Goal: Transaction & Acquisition: Purchase product/service

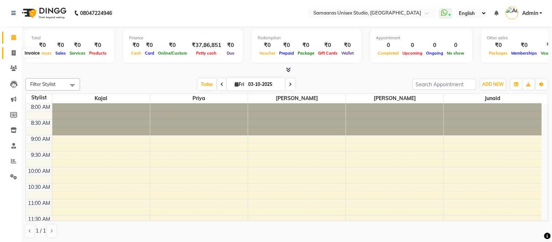
click at [12, 52] on icon at bounding box center [14, 52] width 4 height 5
select select "service"
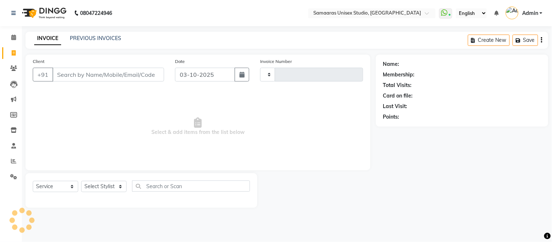
type input "1938"
select select "4525"
click at [70, 79] on input "Client" at bounding box center [108, 75] width 112 height 14
click at [109, 73] on input "Client" at bounding box center [108, 75] width 112 height 14
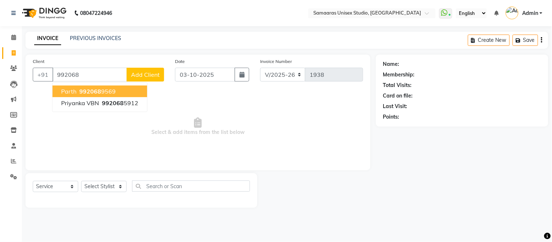
click at [105, 89] on ngb-highlight "992068 9569" at bounding box center [97, 91] width 38 height 7
type input "9920689569"
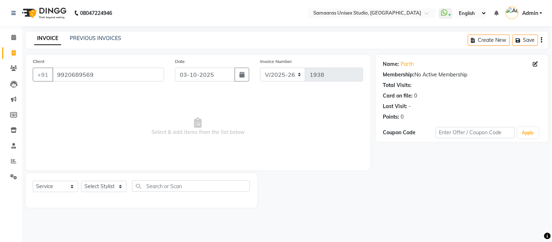
click at [533, 61] on div "Name: [PERSON_NAME]" at bounding box center [462, 64] width 158 height 8
click at [537, 61] on icon at bounding box center [535, 63] width 5 height 5
select select "[DEMOGRAPHIC_DATA]"
select select
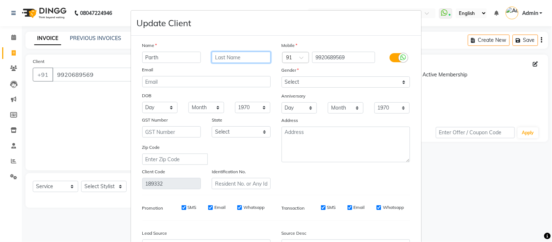
click at [237, 54] on input "text" at bounding box center [241, 57] width 59 height 11
type input "p"
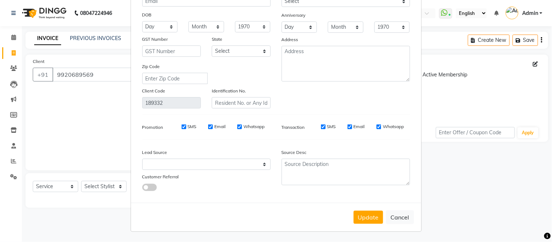
scroll to position [81, 0]
type input "[purvi mam]"
click at [369, 217] on button "Update" at bounding box center [368, 217] width 29 height 13
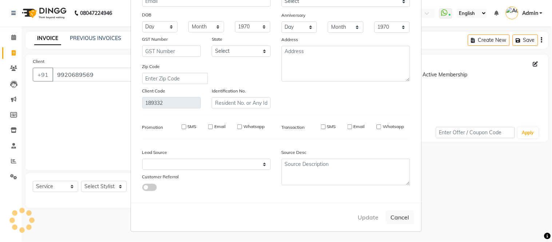
select select
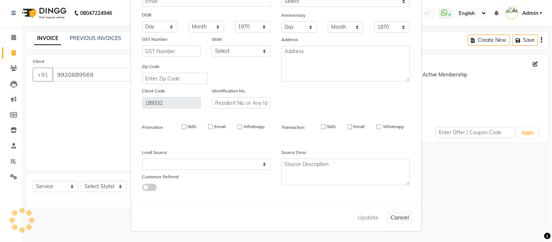
select select
checkbox input "false"
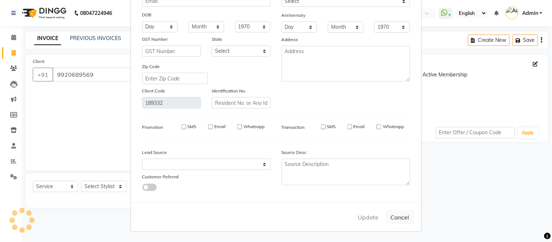
checkbox input "false"
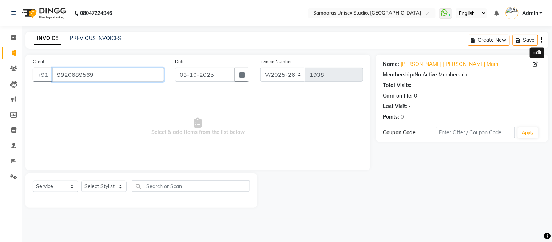
click at [151, 70] on input "9920689569" at bounding box center [108, 75] width 112 height 14
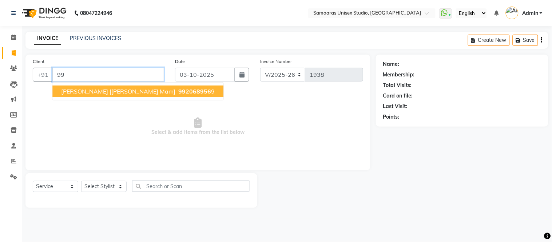
type input "9"
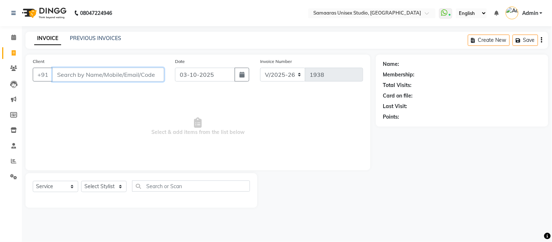
click at [99, 81] on input "Client" at bounding box center [108, 75] width 112 height 14
click at [136, 80] on input "Client" at bounding box center [108, 75] width 112 height 14
type input "8108506277"
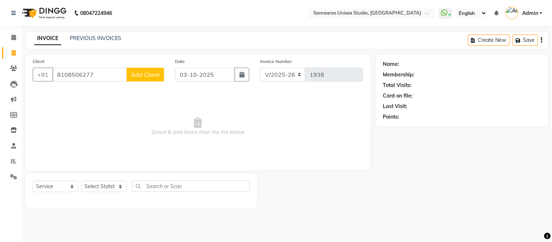
click at [143, 75] on span "Add Client" at bounding box center [145, 74] width 29 height 7
select select
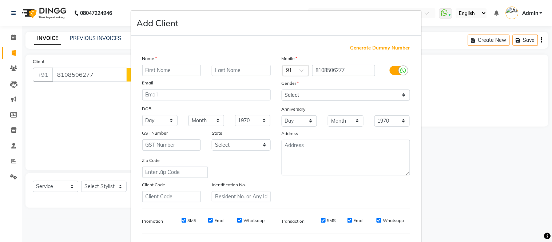
click at [146, 73] on input "text" at bounding box center [171, 70] width 59 height 11
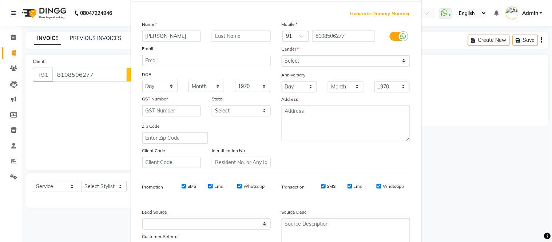
scroll to position [0, 0]
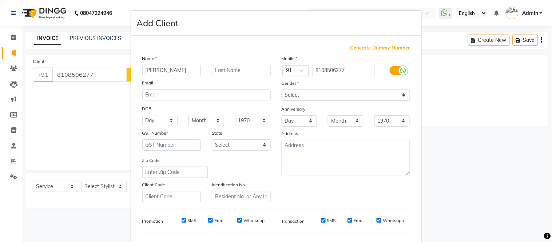
type input "[PERSON_NAME]"
click at [287, 92] on select "Select [DEMOGRAPHIC_DATA] [DEMOGRAPHIC_DATA] Other Prefer Not To Say" at bounding box center [346, 94] width 128 height 11
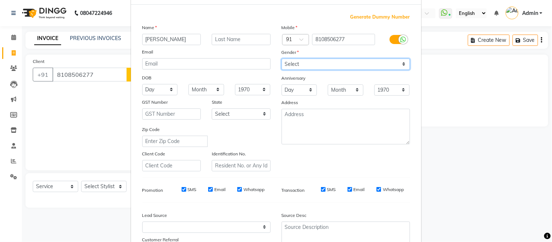
scroll to position [81, 0]
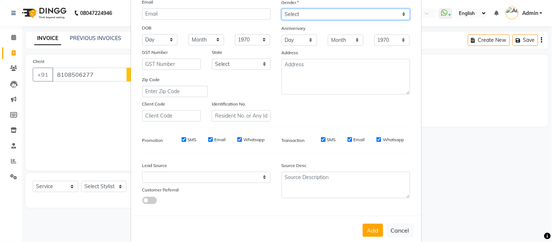
click at [305, 17] on select "Select [DEMOGRAPHIC_DATA] [DEMOGRAPHIC_DATA] Other Prefer Not To Say" at bounding box center [346, 14] width 128 height 11
select select "[DEMOGRAPHIC_DATA]"
click at [282, 9] on select "Select [DEMOGRAPHIC_DATA] [DEMOGRAPHIC_DATA] Other Prefer Not To Say" at bounding box center [346, 14] width 128 height 11
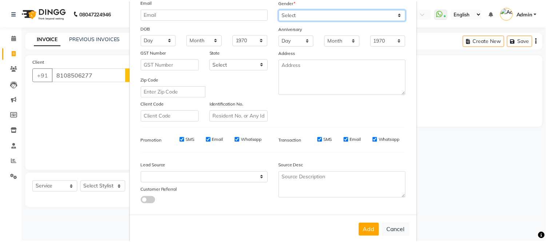
scroll to position [94, 0]
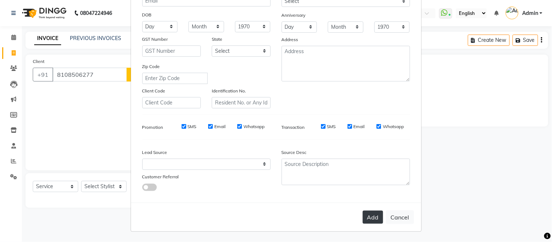
click at [370, 219] on button "Add" at bounding box center [373, 217] width 20 height 13
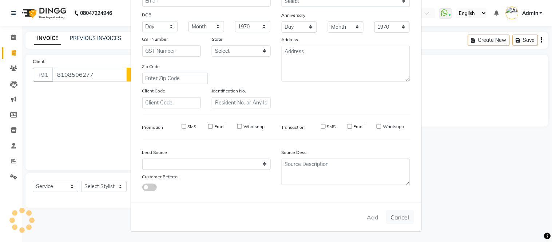
select select
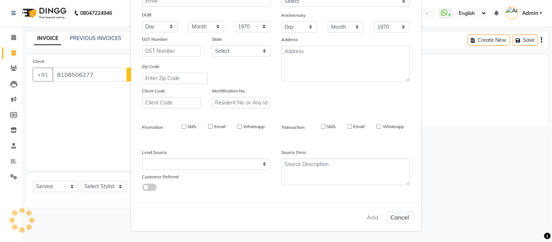
select select
checkbox input "false"
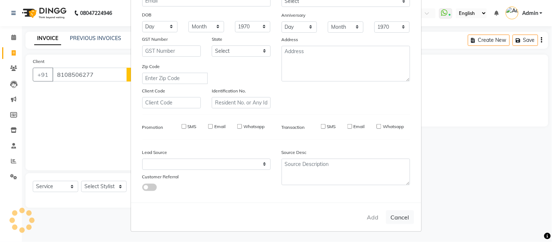
checkbox input "false"
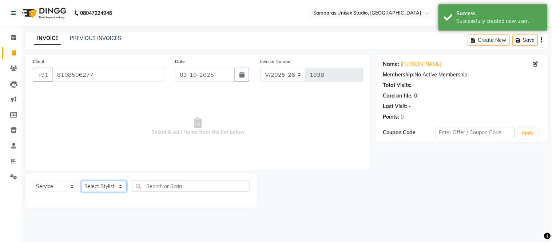
click at [111, 188] on select "Select Stylist Front Desk junaid Kajal [PERSON_NAME] [PERSON_NAME]" at bounding box center [103, 186] width 45 height 11
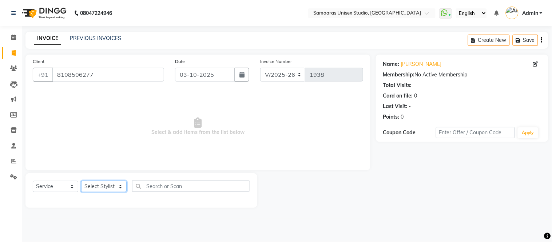
select select "50822"
click at [81, 181] on select "Select Stylist Front Desk junaid Kajal [PERSON_NAME] [PERSON_NAME]" at bounding box center [103, 186] width 45 height 11
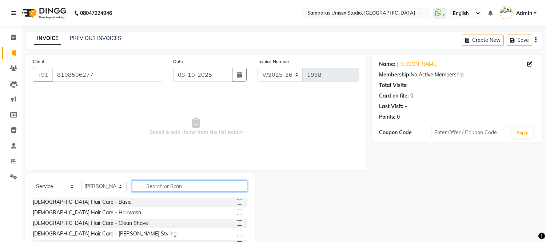
click at [181, 188] on input "text" at bounding box center [189, 185] width 115 height 11
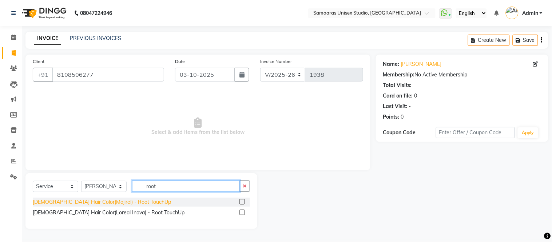
type input "root"
click at [105, 205] on div "[DEMOGRAPHIC_DATA] Hair Color(Majirel) - Root TouchUp" at bounding box center [102, 202] width 138 height 8
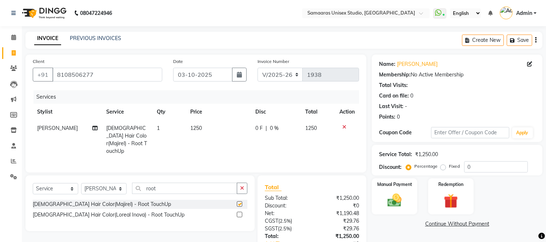
checkbox input "false"
click at [246, 119] on th "Price" at bounding box center [218, 112] width 65 height 16
click at [226, 129] on td "1250" at bounding box center [218, 139] width 65 height 39
select select "50822"
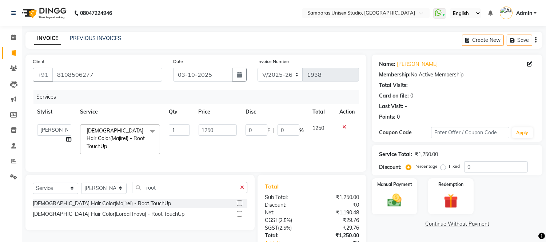
click at [226, 129] on input "1250" at bounding box center [218, 129] width 38 height 11
type input "1200"
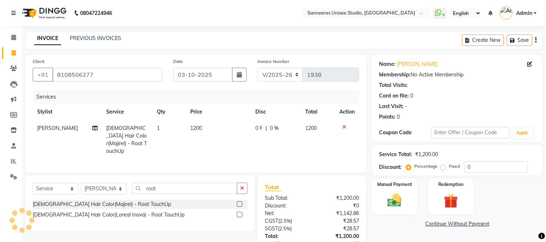
click at [210, 156] on div "Services Stylist Service Qty Price Disc Total Action [PERSON_NAME] [DEMOGRAPHIC…" at bounding box center [196, 127] width 326 height 75
click at [238, 68] on button "button" at bounding box center [239, 75] width 15 height 14
select select "10"
select select "2025"
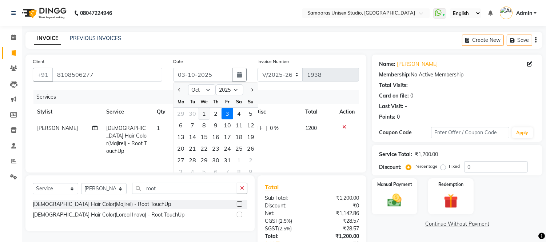
click at [204, 113] on div "1" at bounding box center [204, 114] width 12 height 12
type input "01-10-2025"
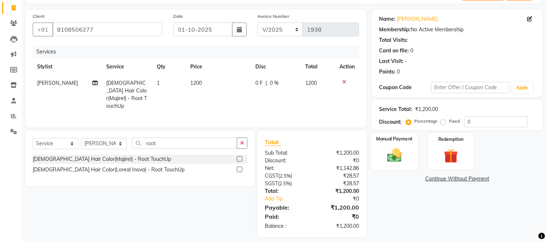
scroll to position [49, 0]
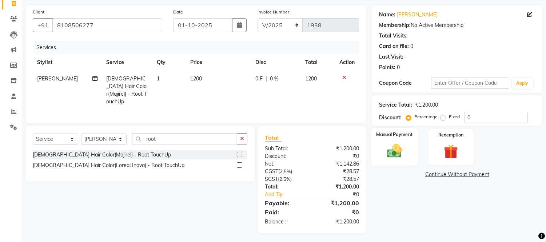
click at [402, 144] on img at bounding box center [395, 151] width 24 height 17
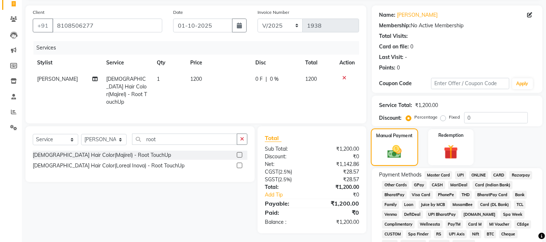
scroll to position [85, 0]
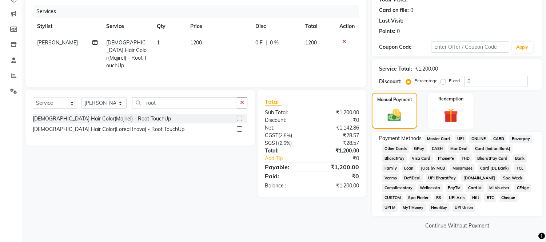
click at [419, 146] on span "GPay" at bounding box center [419, 148] width 15 height 8
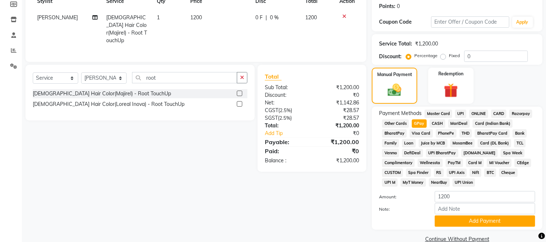
scroll to position [124, 0]
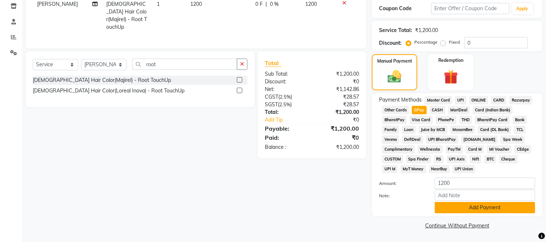
click at [455, 208] on button "Add Payment" at bounding box center [485, 207] width 100 height 11
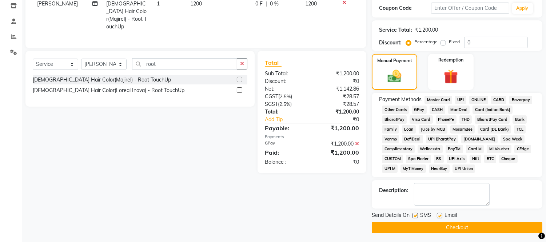
click at [457, 231] on button "Checkout" at bounding box center [457, 227] width 171 height 11
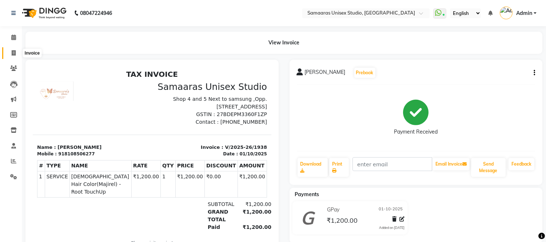
click at [10, 53] on span at bounding box center [13, 53] width 13 height 8
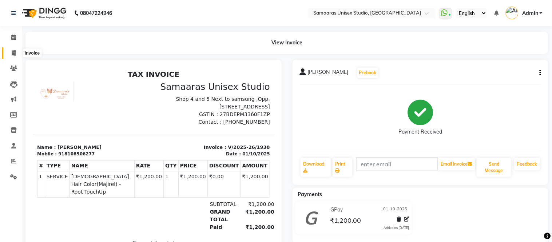
select select "4525"
select select "service"
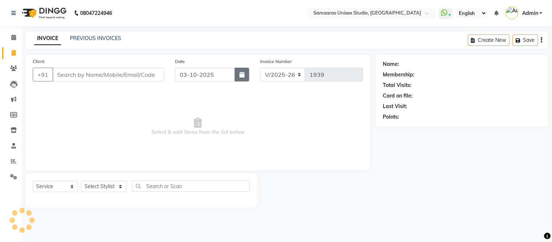
click at [240, 79] on button "button" at bounding box center [242, 75] width 15 height 14
select select "10"
select select "2025"
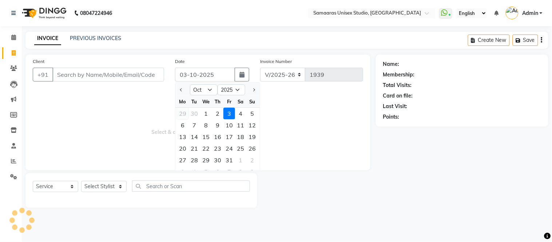
click at [180, 111] on div "29" at bounding box center [183, 114] width 12 height 12
type input "29-09-2025"
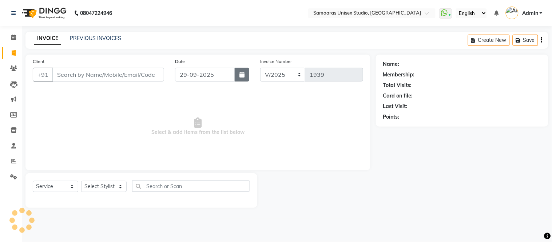
click at [243, 74] on icon "button" at bounding box center [241, 75] width 5 height 6
select select "9"
select select "2025"
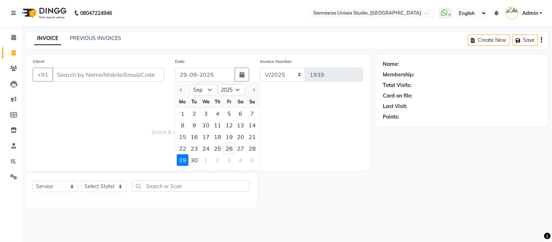
click at [231, 147] on div "26" at bounding box center [229, 149] width 12 height 12
type input "26-09-2025"
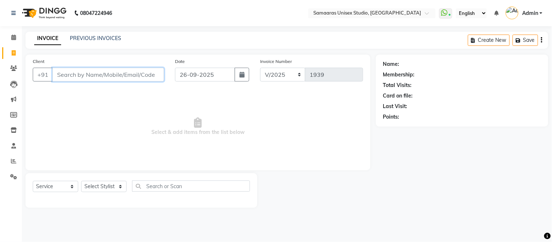
click at [137, 79] on input "Client" at bounding box center [108, 75] width 112 height 14
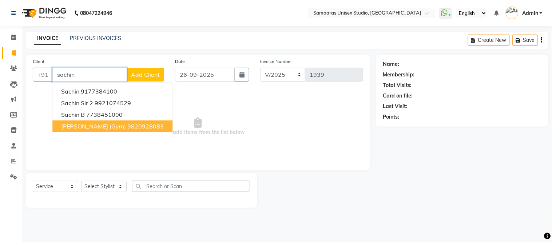
click at [82, 124] on span "[PERSON_NAME] (gym)" at bounding box center [93, 126] width 65 height 7
type input "9820928083"
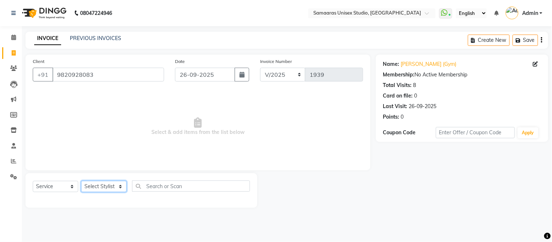
click at [111, 184] on select "Select Stylist Front Desk junaid Kajal [PERSON_NAME] [PERSON_NAME]" at bounding box center [103, 186] width 45 height 11
select select "88388"
click at [81, 181] on select "Select Stylist Front Desk junaid Kajal [PERSON_NAME] [PERSON_NAME]" at bounding box center [103, 186] width 45 height 11
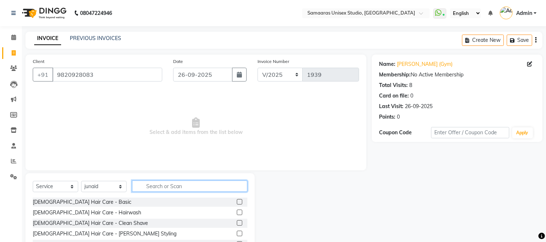
click at [160, 190] on input "text" at bounding box center [189, 185] width 115 height 11
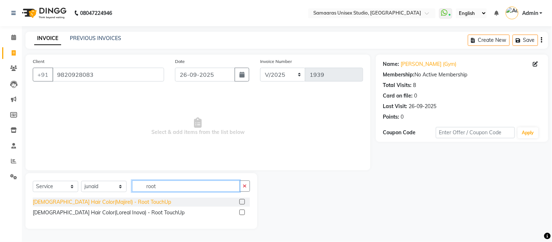
type input "root"
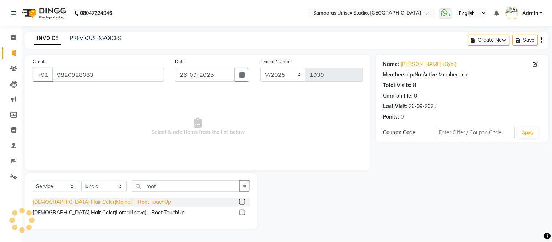
click at [111, 201] on div "[DEMOGRAPHIC_DATA] Hair Color(Majirel) - Root TouchUp" at bounding box center [102, 202] width 138 height 8
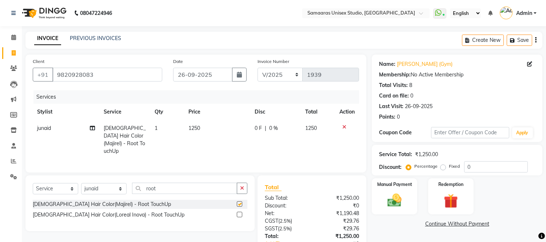
checkbox input "false"
click at [223, 132] on td "1250" at bounding box center [217, 139] width 66 height 39
select select "88388"
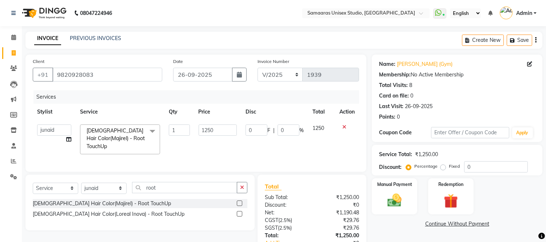
click at [223, 132] on input "1250" at bounding box center [218, 129] width 38 height 11
type input "1"
type input "2000"
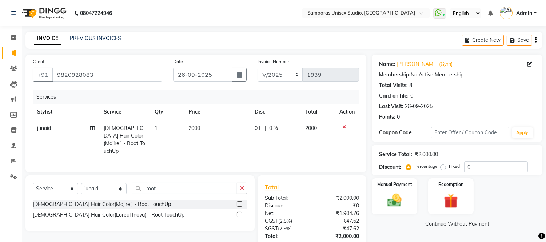
click at [328, 150] on td "2000" at bounding box center [318, 139] width 35 height 39
select select "88388"
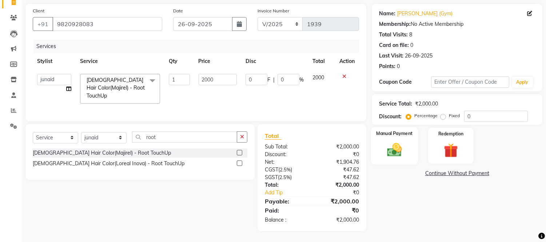
click at [399, 142] on img at bounding box center [395, 150] width 24 height 17
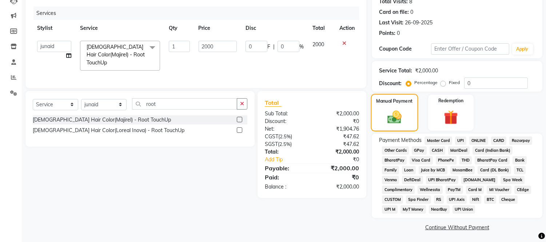
scroll to position [85, 0]
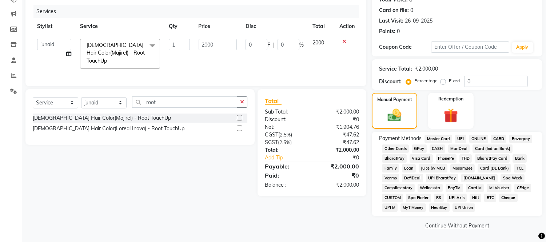
click at [438, 147] on span "CASH" at bounding box center [438, 148] width 16 height 8
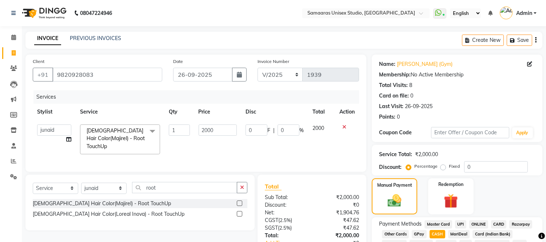
scroll to position [124, 0]
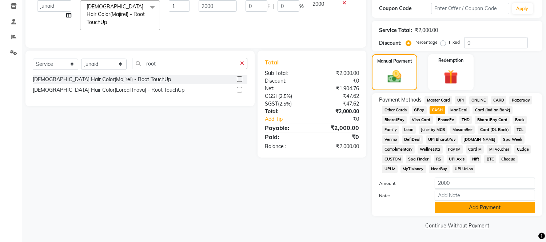
click at [447, 210] on button "Add Payment" at bounding box center [485, 207] width 100 height 11
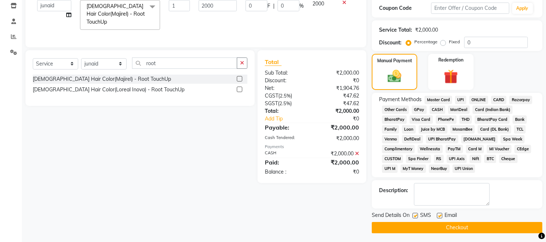
click at [450, 229] on button "Checkout" at bounding box center [457, 227] width 171 height 11
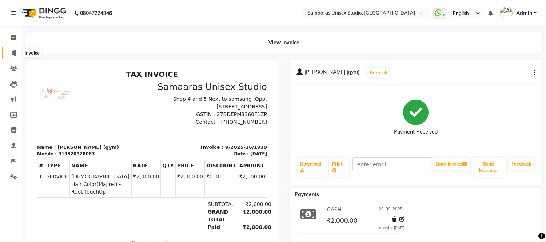
click at [10, 52] on span at bounding box center [13, 53] width 13 height 8
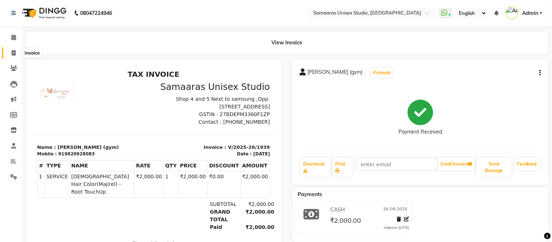
select select "4525"
select select "service"
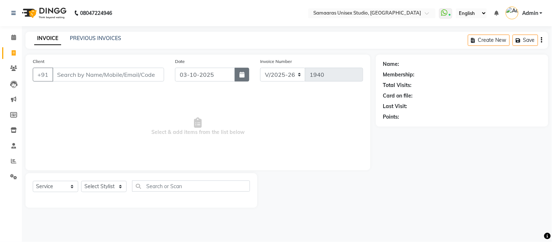
click at [236, 75] on button "button" at bounding box center [242, 75] width 15 height 14
select select "10"
select select "2025"
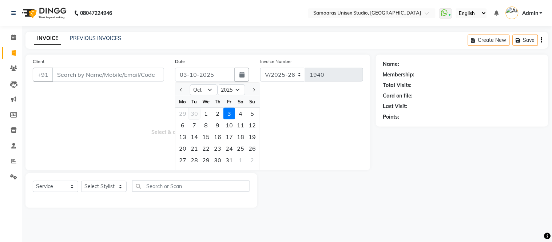
click at [196, 114] on div "30" at bounding box center [194, 114] width 12 height 12
type input "[DATE]"
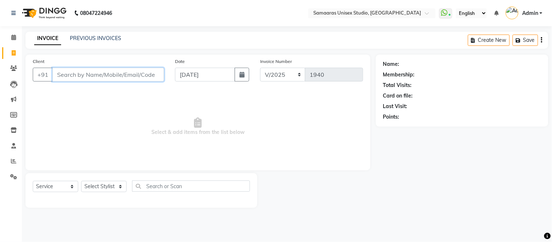
click at [128, 75] on input "Client" at bounding box center [108, 75] width 112 height 14
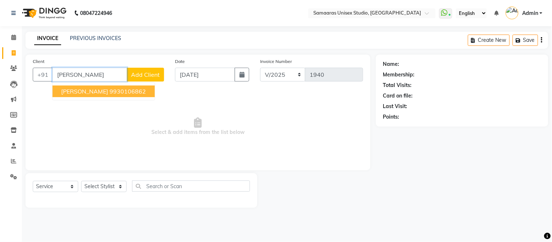
click at [91, 85] on ngb-typeahead-window "Dummy [PERSON_NAME] 9930106862" at bounding box center [103, 91] width 103 height 18
click at [90, 88] on span "[PERSON_NAME]" at bounding box center [84, 91] width 47 height 7
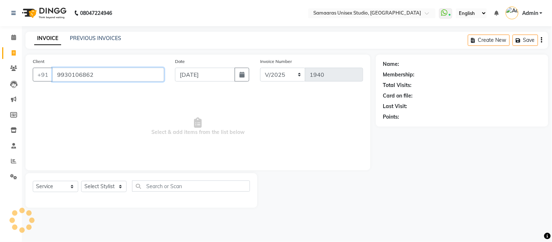
type input "9930106862"
select select "1: Object"
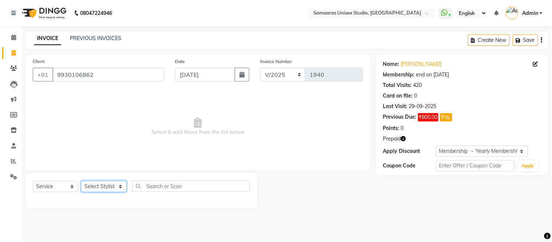
click at [107, 182] on select "Select Stylist Front Desk junaid Kajal [PERSON_NAME] [PERSON_NAME]" at bounding box center [103, 186] width 45 height 11
select select "88206"
click at [81, 181] on select "Select Stylist Front Desk junaid Kajal [PERSON_NAME] [PERSON_NAME]" at bounding box center [103, 186] width 45 height 11
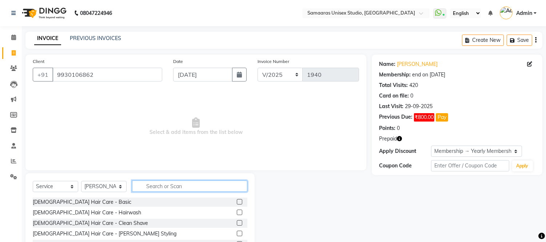
click at [166, 183] on input "text" at bounding box center [189, 185] width 115 height 11
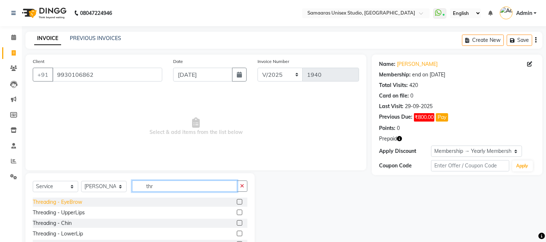
type input "thr"
click at [75, 203] on div "Threading - EyeBrow" at bounding box center [57, 202] width 49 height 8
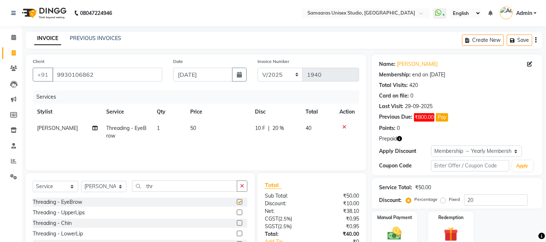
checkbox input "false"
click at [84, 214] on div "Threading - UpperLips" at bounding box center [59, 213] width 52 height 8
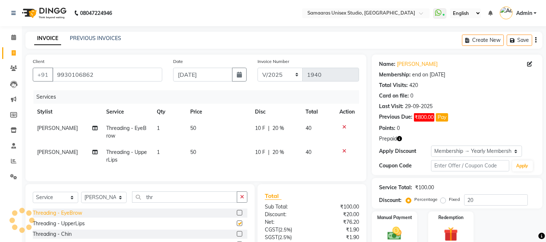
checkbox input "false"
click at [63, 238] on div "Threading - Chin" at bounding box center [52, 234] width 39 height 8
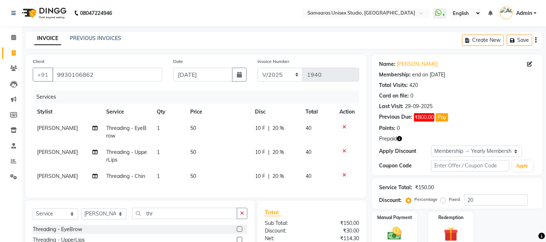
checkbox input "false"
click at [510, 206] on div "Service Total: ₹150.00 Discount: Percentage Fixed 20" at bounding box center [457, 193] width 171 height 31
click at [510, 201] on input "20" at bounding box center [496, 199] width 64 height 11
type input "2"
type input "0"
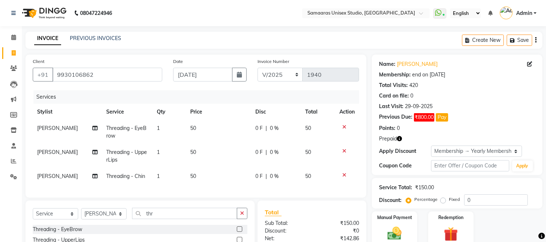
click at [507, 228] on div "Manual Payment Redemption" at bounding box center [457, 229] width 182 height 36
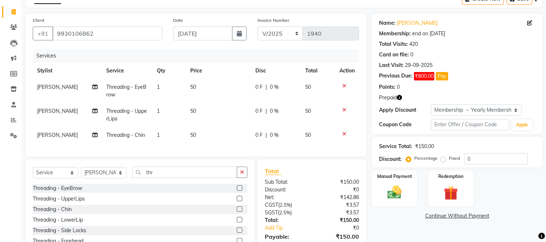
scroll to position [83, 0]
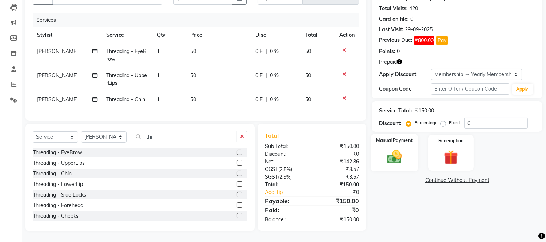
click at [398, 154] on img at bounding box center [395, 156] width 24 height 17
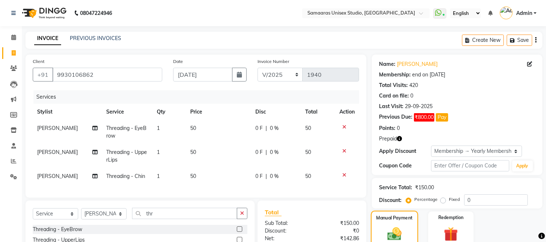
scroll to position [119, 0]
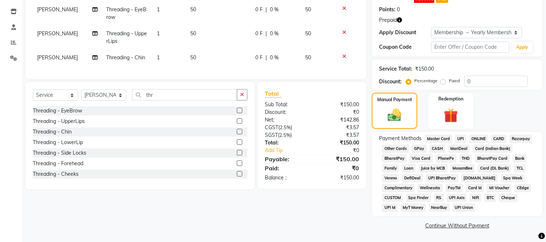
click at [418, 147] on span "GPay" at bounding box center [419, 148] width 15 height 8
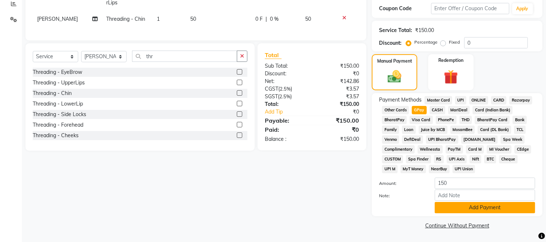
click at [457, 207] on button "Add Payment" at bounding box center [485, 207] width 100 height 11
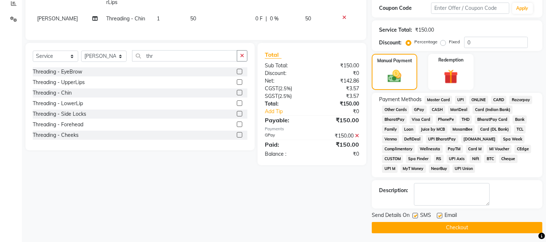
drag, startPoint x: 457, startPoint y: 228, endPoint x: 448, endPoint y: 231, distance: 9.5
click at [457, 229] on button "Checkout" at bounding box center [457, 227] width 171 height 11
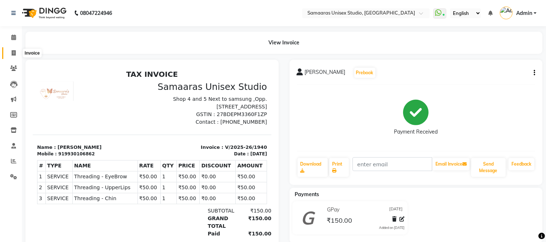
click at [13, 52] on icon at bounding box center [14, 52] width 4 height 5
select select "service"
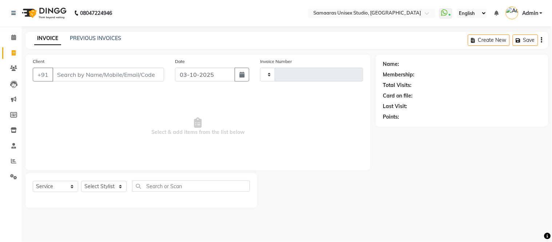
type input "1941"
select select "4525"
click at [99, 58] on div "Client +91" at bounding box center [98, 72] width 142 height 30
click at [108, 38] on link "PREVIOUS INVOICES" at bounding box center [95, 38] width 51 height 7
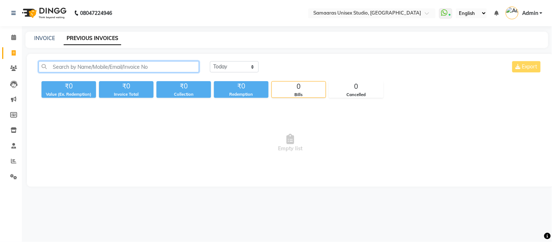
click at [129, 71] on input "text" at bounding box center [119, 66] width 160 height 11
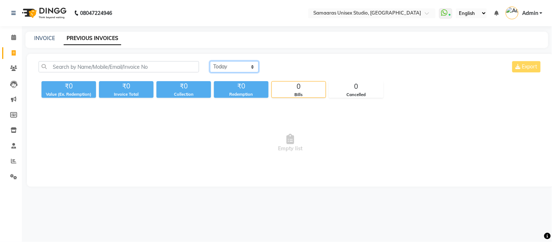
click at [243, 68] on select "[DATE] [DATE] Custom Range" at bounding box center [234, 66] width 49 height 11
select select "[DATE]"
click at [210, 61] on select "[DATE] [DATE] Custom Range" at bounding box center [234, 66] width 49 height 11
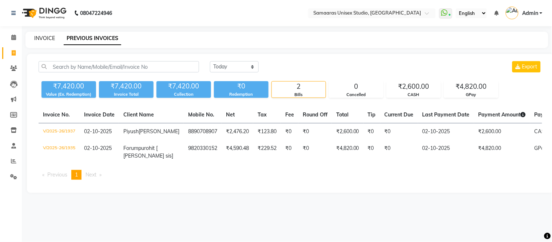
click at [37, 40] on link "INVOICE" at bounding box center [44, 38] width 21 height 7
select select "4525"
select select "service"
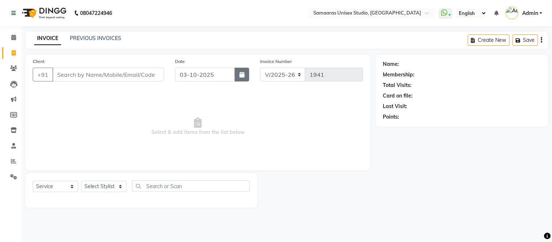
click at [243, 74] on icon "button" at bounding box center [241, 75] width 5 height 6
select select "10"
select select "2025"
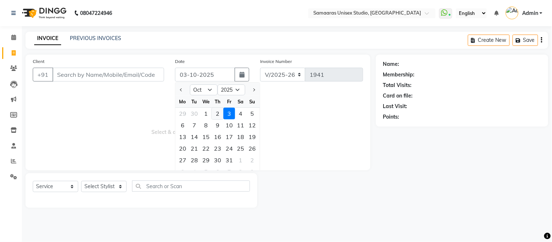
click at [216, 113] on div "2" at bounding box center [218, 114] width 12 height 12
type input "02-10-2025"
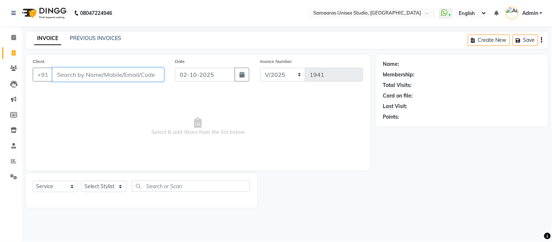
click at [113, 77] on input "Client" at bounding box center [108, 75] width 112 height 14
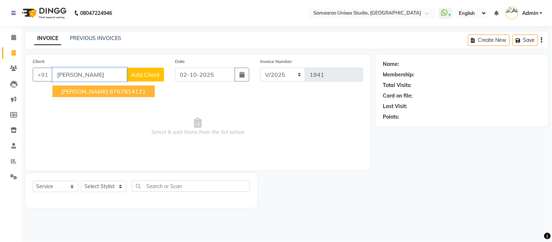
click at [109, 89] on ngb-highlight "8767814121" at bounding box center [127, 91] width 36 height 7
type input "8767814121"
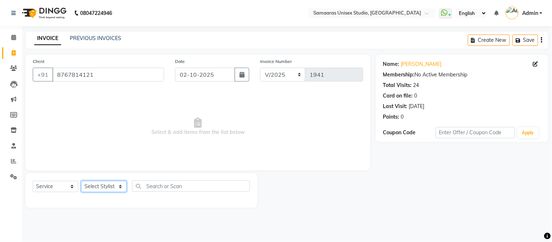
click at [116, 188] on select "Select Stylist Front Desk junaid Kajal [PERSON_NAME] [PERSON_NAME]" at bounding box center [103, 186] width 45 height 11
select select "50822"
click at [81, 181] on select "Select Stylist Front Desk junaid Kajal [PERSON_NAME] [PERSON_NAME]" at bounding box center [103, 186] width 45 height 11
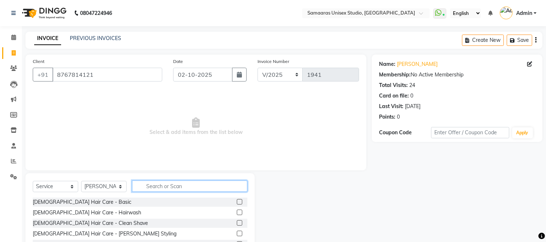
click at [141, 186] on input "text" at bounding box center [189, 185] width 115 height 11
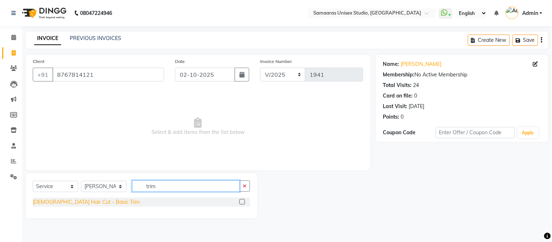
type input "trim"
click at [91, 200] on div "[DEMOGRAPHIC_DATA] Hair Cut - Basic Trim" at bounding box center [86, 202] width 107 height 8
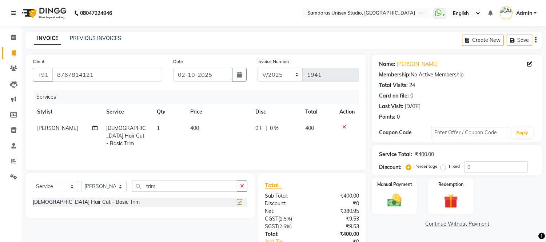
checkbox input "false"
click at [392, 200] on img at bounding box center [395, 200] width 24 height 17
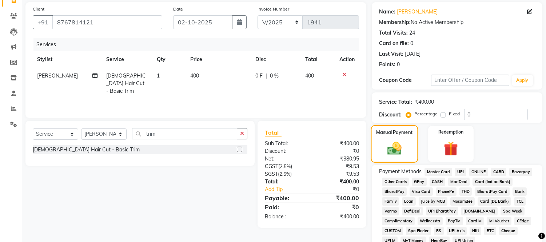
scroll to position [85, 0]
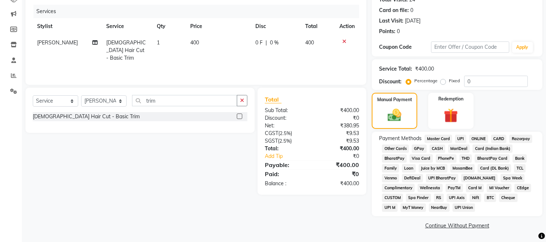
click at [419, 146] on span "GPay" at bounding box center [419, 148] width 15 height 8
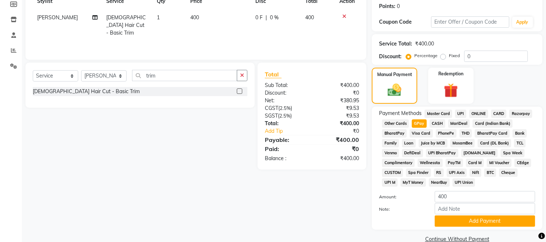
scroll to position [124, 0]
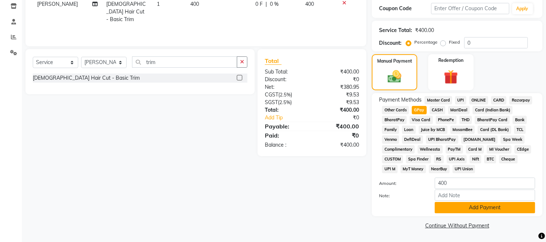
click at [469, 209] on button "Add Payment" at bounding box center [485, 207] width 100 height 11
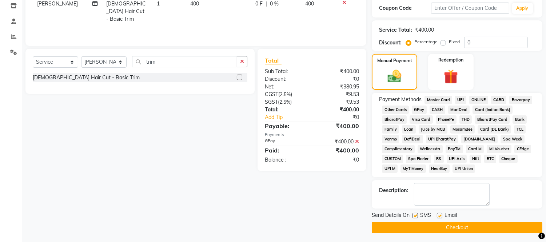
drag, startPoint x: 472, startPoint y: 230, endPoint x: 475, endPoint y: 221, distance: 9.2
click at [472, 230] on button "Checkout" at bounding box center [457, 227] width 171 height 11
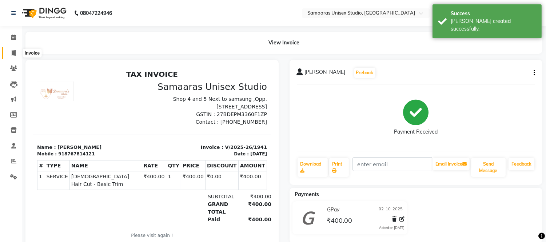
click at [12, 54] on icon at bounding box center [14, 52] width 4 height 5
select select "4525"
select select "service"
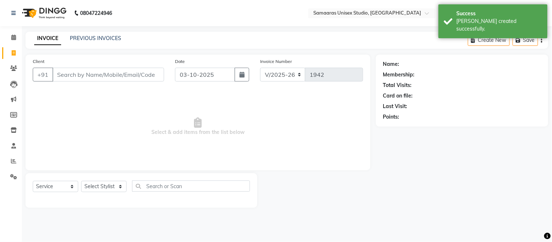
click at [114, 80] on input "Client" at bounding box center [108, 75] width 112 height 14
click at [114, 94] on span "Select & add items from the list below" at bounding box center [198, 126] width 330 height 73
click at [119, 80] on input "Client" at bounding box center [108, 75] width 112 height 14
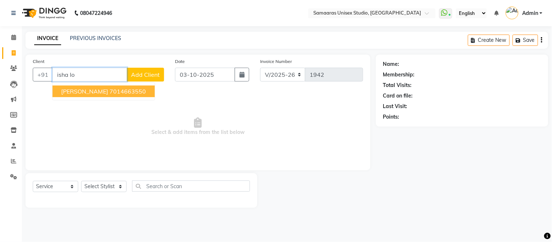
click at [95, 86] on button "[PERSON_NAME] 7014663550" at bounding box center [103, 91] width 102 height 12
type input "7014663550"
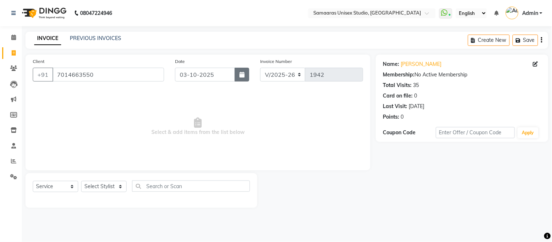
click at [239, 75] on icon "button" at bounding box center [241, 75] width 5 height 6
select select "10"
select select "2025"
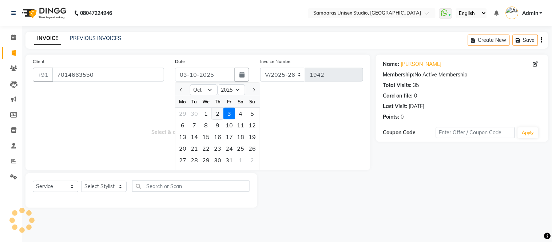
click at [213, 112] on div "2" at bounding box center [218, 114] width 12 height 12
type input "02-10-2025"
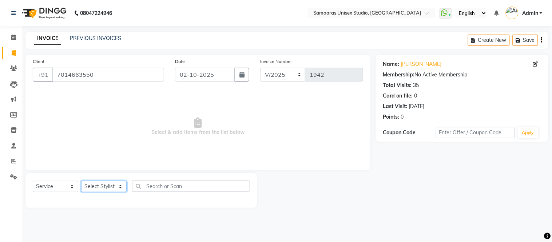
click at [111, 184] on select "Select Stylist Front Desk junaid Kajal [PERSON_NAME] [PERSON_NAME]" at bounding box center [103, 186] width 45 height 11
select select "88388"
click at [81, 181] on select "Select Stylist Front Desk junaid Kajal [PERSON_NAME] [PERSON_NAME]" at bounding box center [103, 186] width 45 height 11
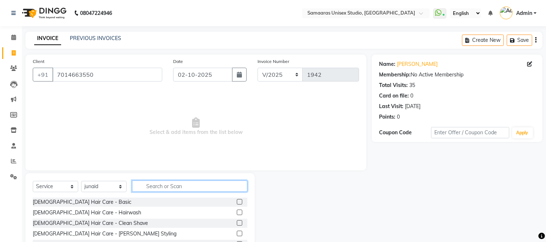
click at [169, 183] on input "text" at bounding box center [189, 185] width 115 height 11
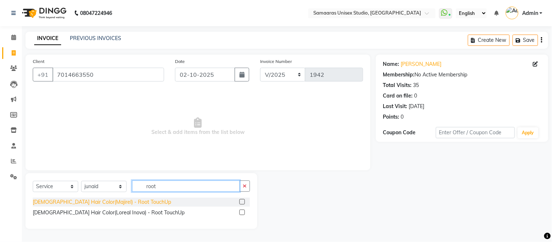
type input "root"
click at [83, 206] on div "[DEMOGRAPHIC_DATA] Hair Color(Majirel) - Root TouchUp" at bounding box center [102, 202] width 138 height 8
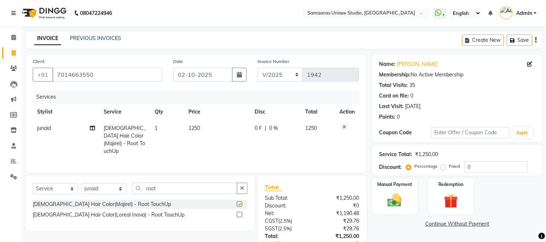
checkbox input "false"
click at [485, 173] on div "Service Total: ₹1,250.00 Discount: Percentage Fixed 0" at bounding box center [457, 160] width 171 height 31
click at [486, 170] on input "0" at bounding box center [496, 166] width 64 height 11
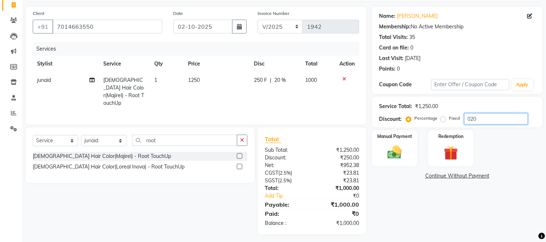
scroll to position [49, 0]
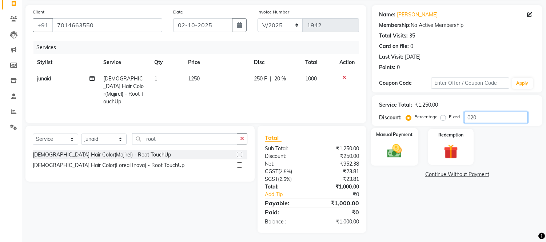
type input "020"
click at [388, 148] on img at bounding box center [395, 151] width 24 height 17
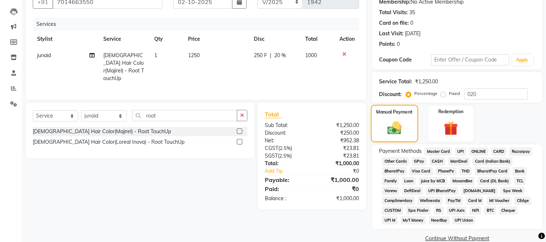
scroll to position [85, 0]
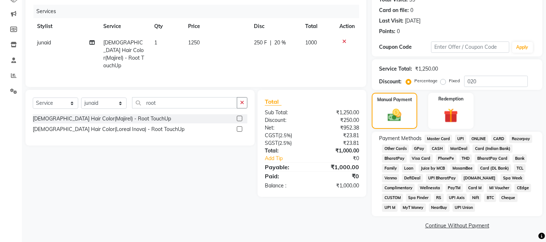
click at [439, 146] on span "CASH" at bounding box center [438, 148] width 16 height 8
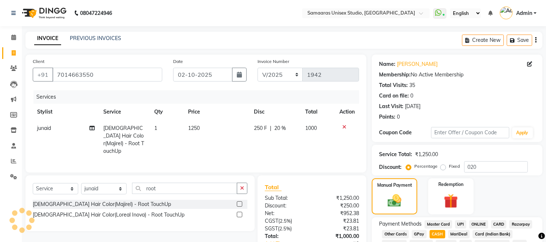
scroll to position [124, 0]
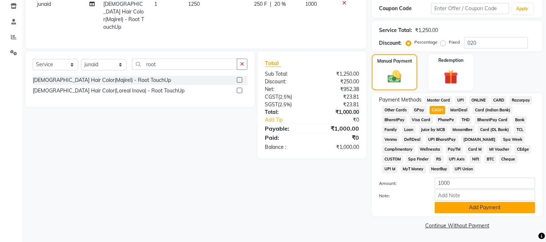
click at [450, 208] on button "Add Payment" at bounding box center [485, 207] width 100 height 11
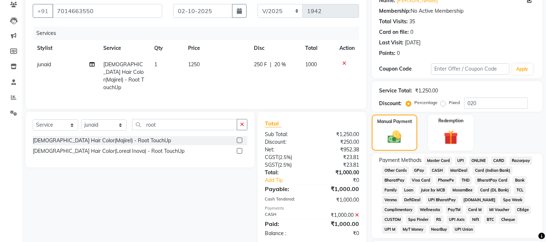
scroll to position [127, 0]
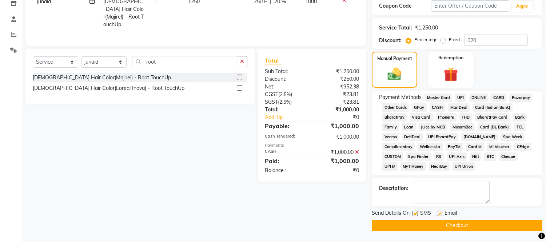
click at [452, 227] on button "Checkout" at bounding box center [457, 225] width 171 height 11
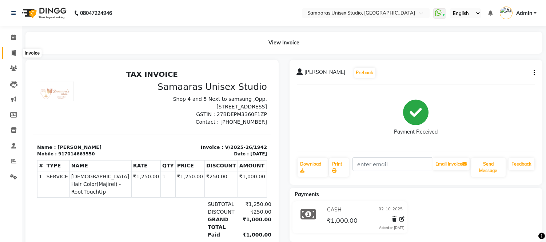
click at [16, 51] on span at bounding box center [13, 53] width 13 height 8
select select "service"
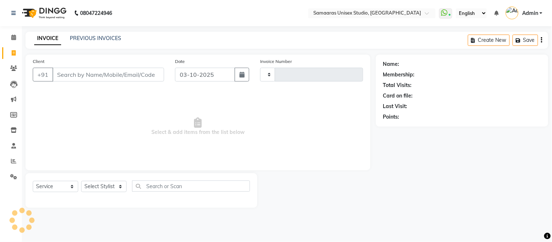
type input "1943"
click at [16, 51] on span at bounding box center [13, 53] width 13 height 8
select select "4525"
select select "service"
click at [16, 51] on span at bounding box center [13, 53] width 13 height 8
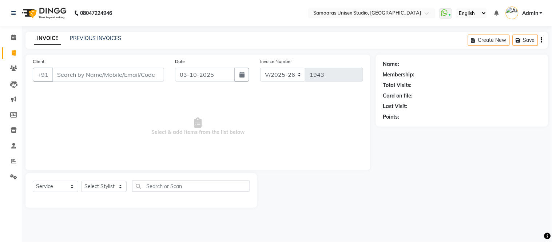
select select "4525"
select select "service"
click at [112, 75] on input "Client" at bounding box center [108, 75] width 112 height 14
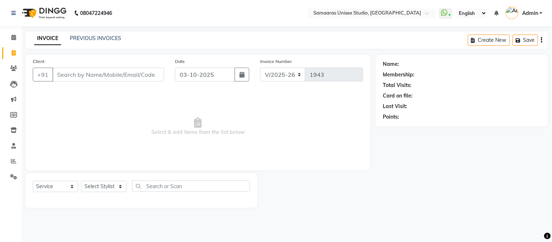
click at [112, 75] on input "Client" at bounding box center [108, 75] width 112 height 14
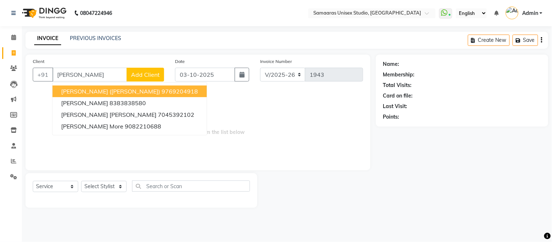
click at [91, 89] on span "[PERSON_NAME] ([PERSON_NAME])" at bounding box center [110, 91] width 99 height 7
type input "9769204918"
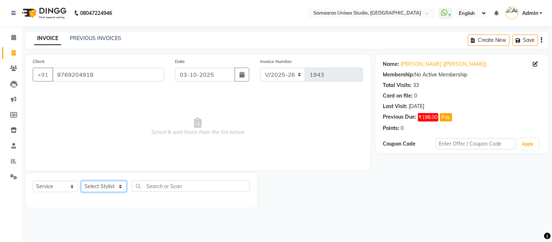
click at [108, 182] on select "Select Stylist Front Desk junaid Kajal [PERSON_NAME] [PERSON_NAME]" at bounding box center [103, 186] width 45 height 11
select select "50822"
click at [81, 181] on select "Select Stylist Front Desk junaid Kajal [PERSON_NAME] [PERSON_NAME]" at bounding box center [103, 186] width 45 height 11
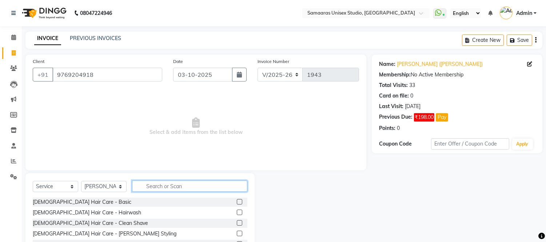
click at [159, 190] on input "text" at bounding box center [189, 185] width 115 height 11
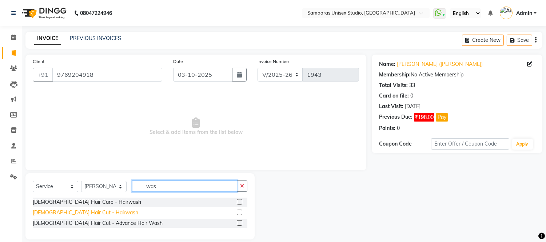
type input "was"
click at [87, 209] on div "[DEMOGRAPHIC_DATA] Hair Cut - Hairwash" at bounding box center [85, 213] width 105 height 8
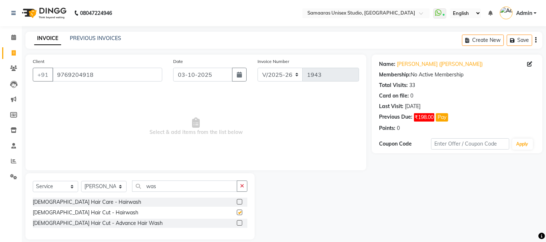
checkbox input "false"
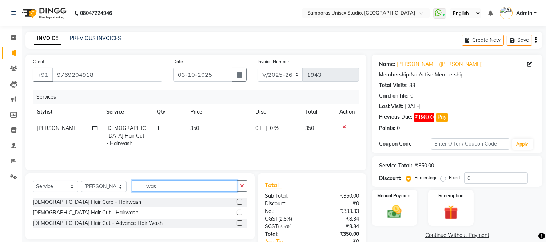
click at [172, 187] on input "was" at bounding box center [184, 185] width 105 height 11
type input "w"
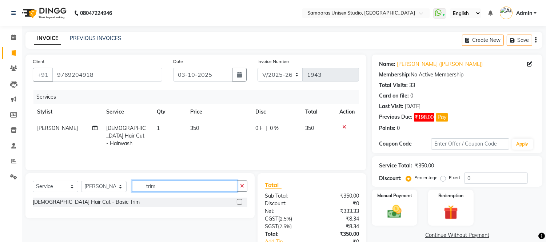
type input "trim"
click at [84, 206] on div "[DEMOGRAPHIC_DATA] Hair Cut - Basic Trim" at bounding box center [140, 202] width 215 height 9
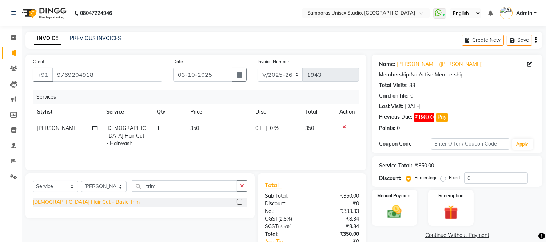
click at [79, 205] on div "[DEMOGRAPHIC_DATA] Hair Cut - Basic Trim" at bounding box center [86, 202] width 107 height 8
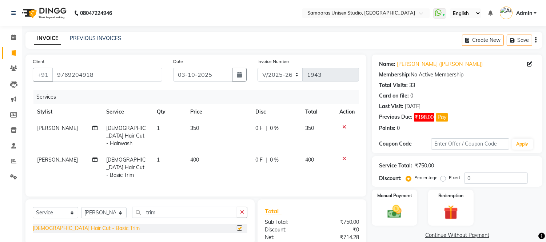
checkbox input "false"
click at [283, 129] on div "0 F | 0 %" at bounding box center [275, 128] width 41 height 8
select select "50822"
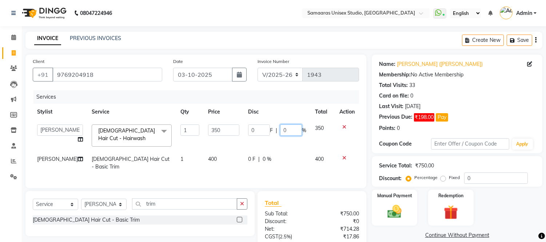
click at [283, 129] on input "0" at bounding box center [291, 129] width 22 height 11
type input "020"
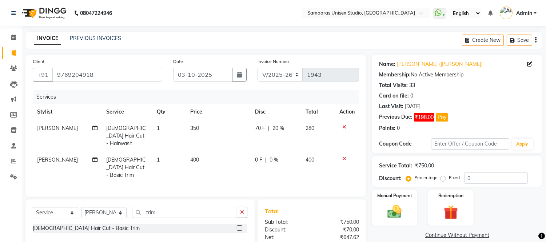
drag, startPoint x: 266, startPoint y: 157, endPoint x: 275, endPoint y: 157, distance: 8.7
click at [266, 157] on td "0 F | 0 %" at bounding box center [276, 168] width 51 height 32
select select "50822"
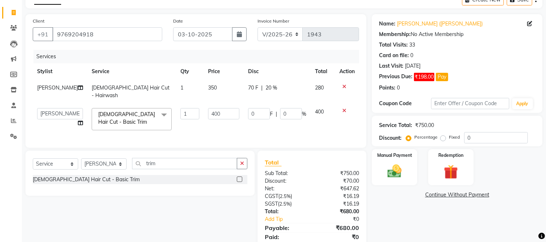
scroll to position [65, 0]
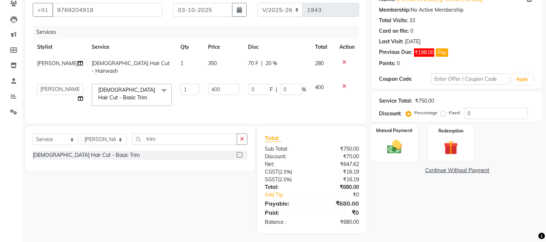
click at [395, 139] on img at bounding box center [395, 147] width 24 height 17
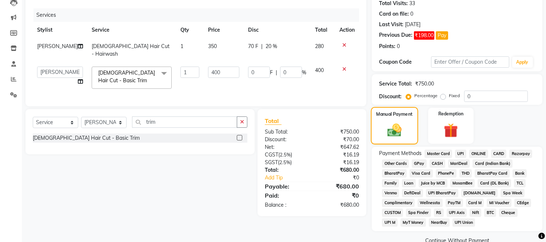
scroll to position [97, 0]
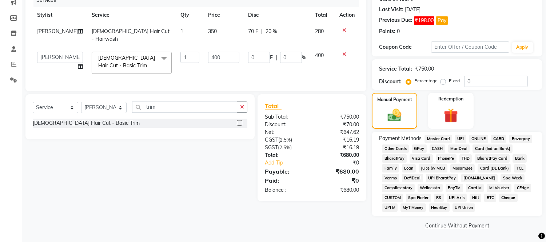
click at [439, 147] on span "CASH" at bounding box center [438, 148] width 16 height 8
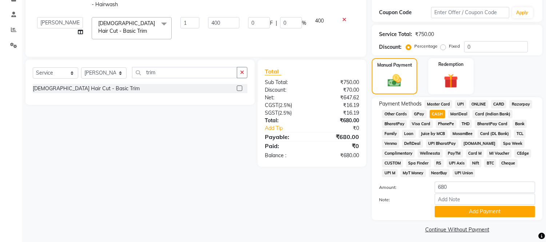
scroll to position [136, 0]
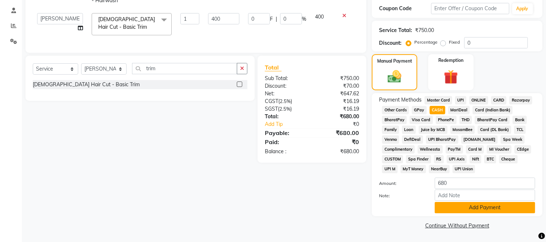
click at [459, 207] on button "Add Payment" at bounding box center [485, 207] width 100 height 11
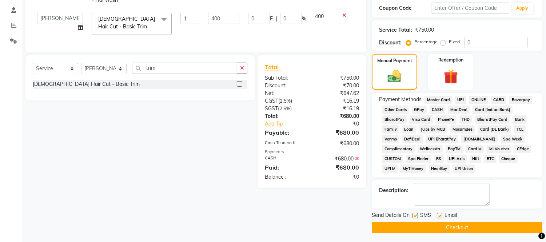
click at [459, 226] on button "Checkout" at bounding box center [457, 227] width 171 height 11
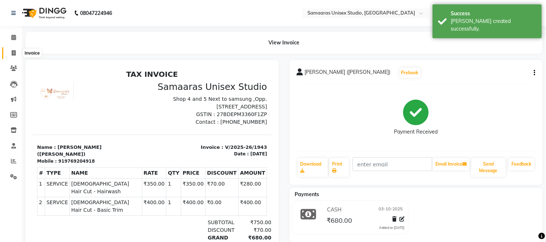
click at [13, 51] on icon at bounding box center [14, 52] width 4 height 5
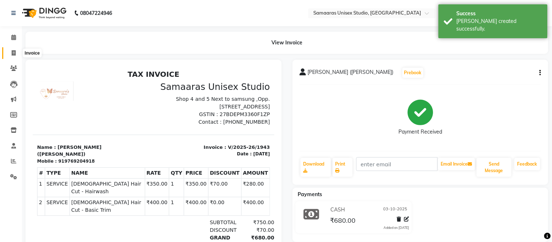
select select "4525"
select select "service"
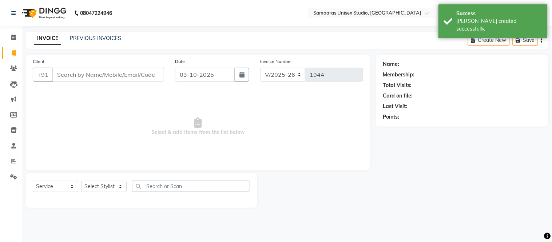
click at [103, 79] on input "Client" at bounding box center [108, 75] width 112 height 14
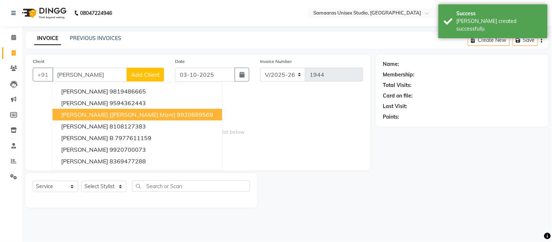
click at [177, 115] on ngb-highlight "9920689569" at bounding box center [195, 114] width 36 height 7
type input "9920689569"
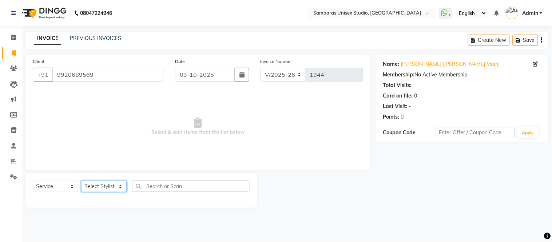
click at [111, 187] on select "Select Stylist Front Desk junaid Kajal [PERSON_NAME] [PERSON_NAME]" at bounding box center [103, 186] width 45 height 11
select select "50822"
click at [81, 181] on select "Select Stylist Front Desk junaid Kajal [PERSON_NAME] [PERSON_NAME]" at bounding box center [103, 186] width 45 height 11
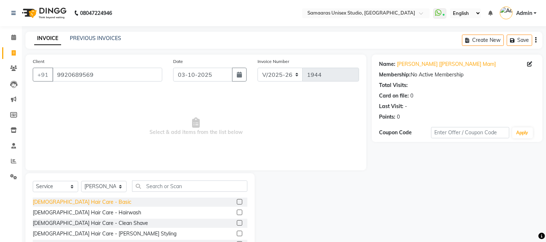
click at [80, 202] on div "[DEMOGRAPHIC_DATA] Hair Care - Basic" at bounding box center [82, 202] width 99 height 8
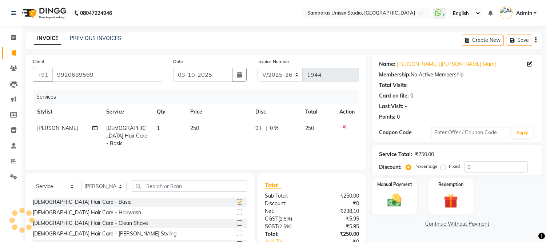
checkbox input "false"
click at [86, 224] on div "[DEMOGRAPHIC_DATA] Hair Care - Clean Shave" at bounding box center [90, 223] width 115 height 8
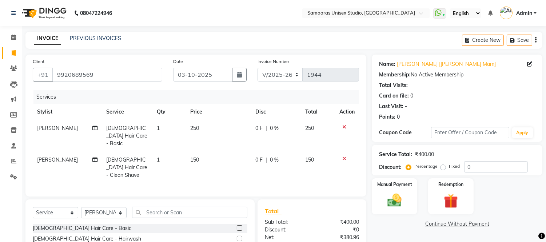
checkbox input "false"
click at [112, 207] on select "Select Stylist Front Desk junaid Kajal [PERSON_NAME] [PERSON_NAME]" at bounding box center [103, 212] width 45 height 11
select select "88206"
click at [81, 207] on select "Select Stylist Front Desk junaid Kajal [PERSON_NAME] [PERSON_NAME]" at bounding box center [103, 212] width 45 height 11
click at [165, 207] on input "text" at bounding box center [189, 212] width 115 height 11
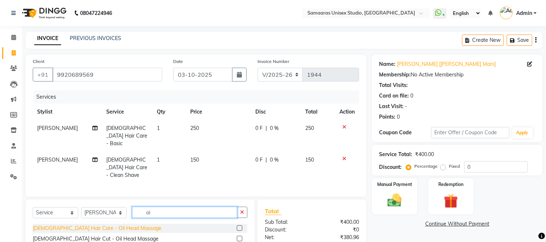
type input "oi"
click at [100, 224] on div "[DEMOGRAPHIC_DATA] Hair Care - Oil Head Massage" at bounding box center [97, 228] width 129 height 8
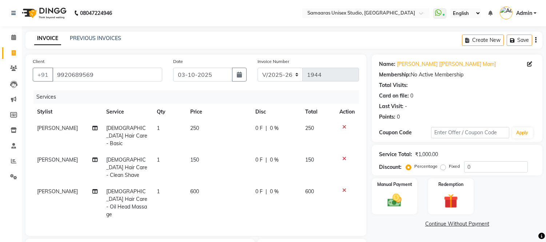
checkbox input "false"
type input "o"
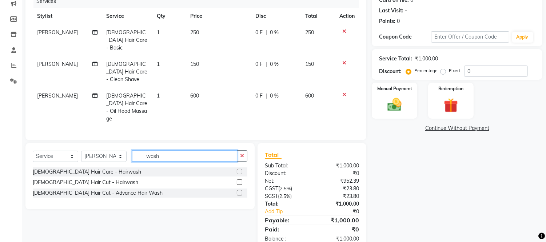
scroll to position [97, 0]
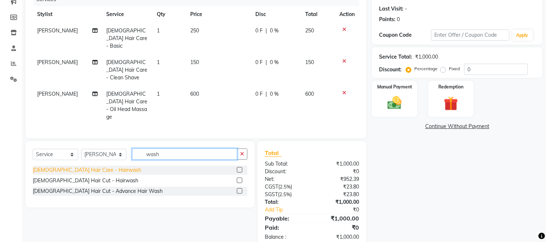
type input "wash"
click at [86, 166] on div "[DEMOGRAPHIC_DATA] Hair Care - Hairwash" at bounding box center [87, 170] width 108 height 8
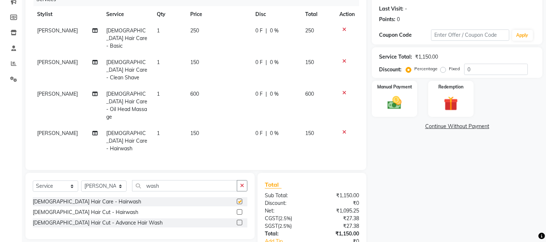
checkbox input "false"
click at [514, 70] on input "0" at bounding box center [496, 69] width 64 height 11
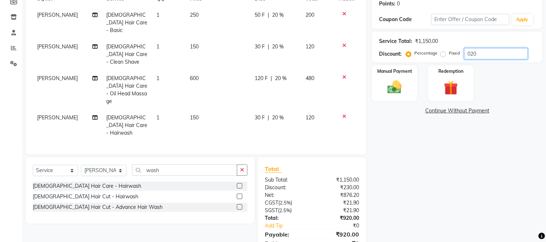
scroll to position [121, 0]
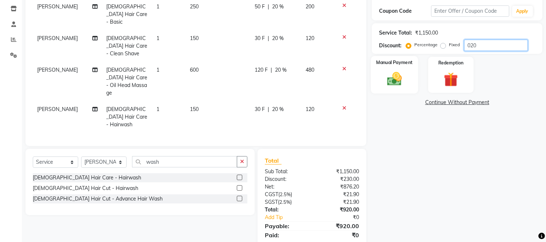
type input "020"
click at [395, 71] on img at bounding box center [395, 79] width 24 height 17
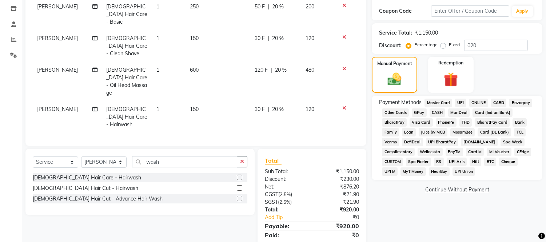
click at [499, 103] on span "CARD" at bounding box center [499, 103] width 16 height 8
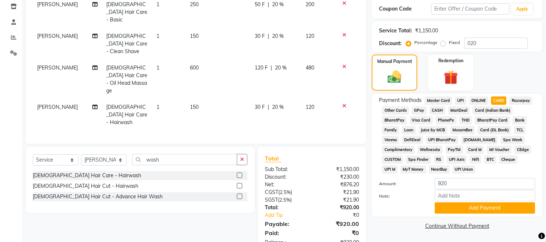
scroll to position [124, 0]
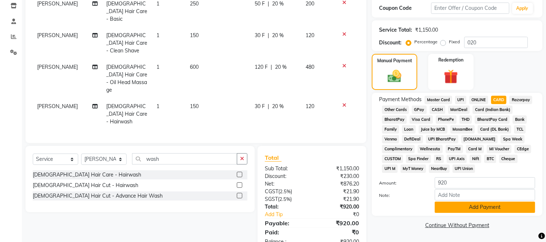
click at [477, 206] on button "Add Payment" at bounding box center [485, 207] width 100 height 11
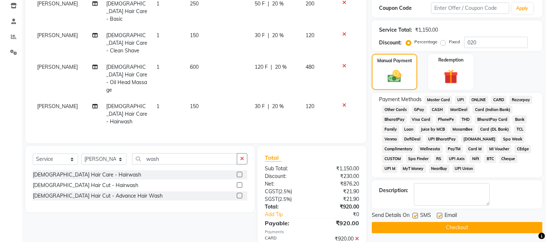
click at [474, 226] on button "Checkout" at bounding box center [457, 227] width 171 height 11
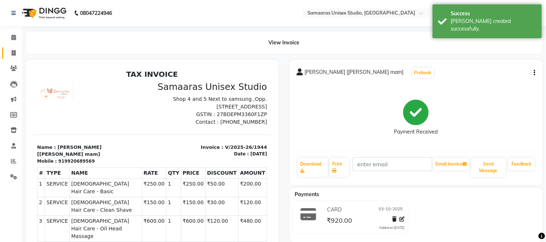
click at [15, 58] on link "Invoice" at bounding box center [10, 53] width 17 height 12
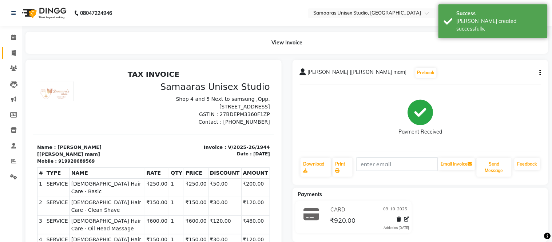
select select "service"
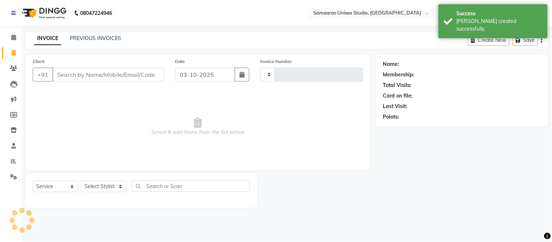
type input "1945"
select select "4525"
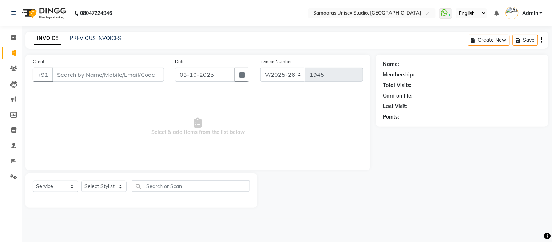
click at [145, 63] on div "Client +91" at bounding box center [98, 72] width 142 height 30
click at [144, 65] on div "Client +91" at bounding box center [98, 72] width 142 height 30
click at [143, 74] on input "Client" at bounding box center [108, 75] width 112 height 14
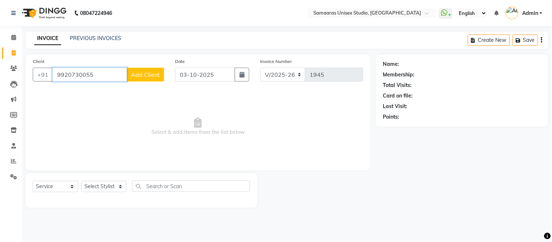
type input "9920730055"
click at [144, 73] on span "Add Client" at bounding box center [145, 74] width 29 height 7
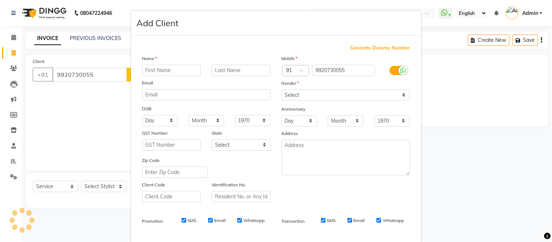
click at [144, 73] on input "text" at bounding box center [171, 70] width 59 height 11
type input "jhelum"
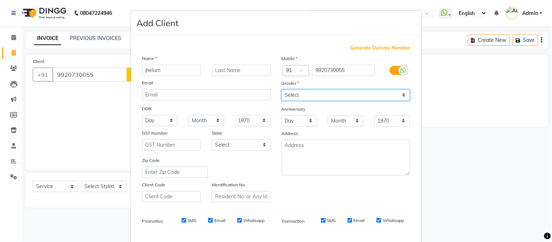
click at [299, 97] on select "Select [DEMOGRAPHIC_DATA] [DEMOGRAPHIC_DATA] Other Prefer Not To Say" at bounding box center [346, 94] width 128 height 11
select select "[DEMOGRAPHIC_DATA]"
click at [282, 89] on select "Select [DEMOGRAPHIC_DATA] [DEMOGRAPHIC_DATA] Other Prefer Not To Say" at bounding box center [346, 94] width 128 height 11
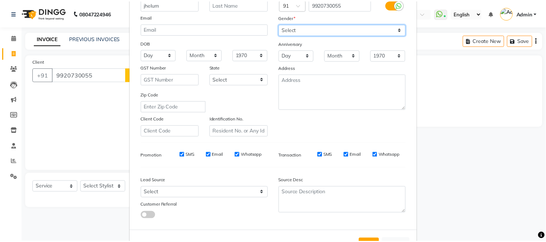
scroll to position [94, 0]
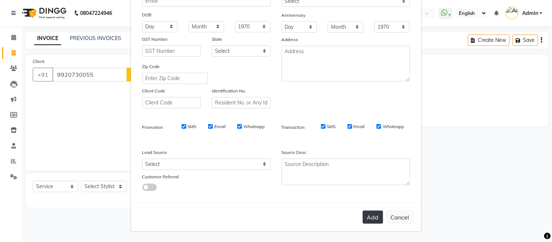
click at [363, 220] on button "Add" at bounding box center [373, 217] width 20 height 13
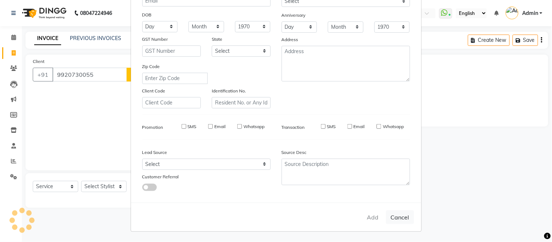
select select
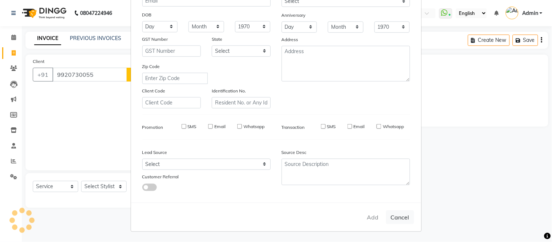
select select
checkbox input "false"
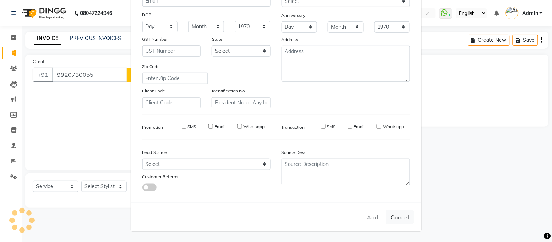
checkbox input "false"
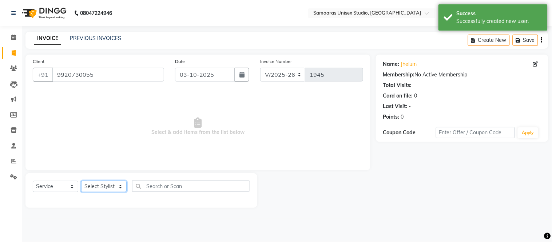
click at [119, 187] on select "Select Stylist Front Desk junaid Kajal [PERSON_NAME] [PERSON_NAME]" at bounding box center [103, 186] width 45 height 11
select select "30495"
click at [81, 181] on select "Select Stylist Front Desk junaid Kajal [PERSON_NAME] [PERSON_NAME]" at bounding box center [103, 186] width 45 height 11
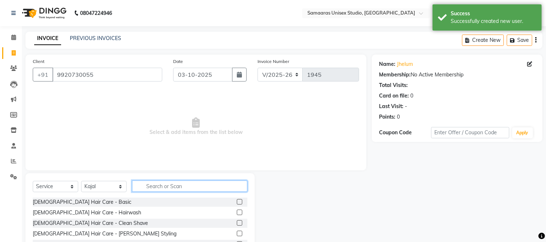
click at [171, 188] on input "text" at bounding box center [189, 185] width 115 height 11
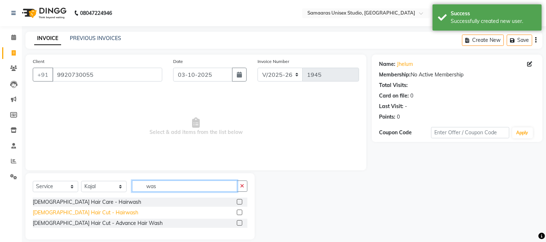
type input "was"
click at [71, 210] on div "[DEMOGRAPHIC_DATA] Hair Cut - Hairwash" at bounding box center [85, 213] width 105 height 8
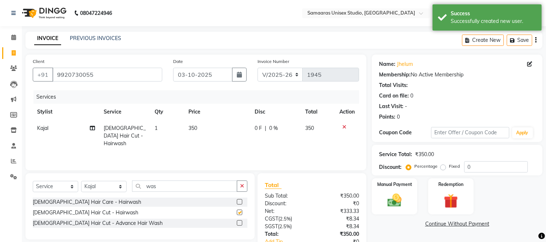
checkbox input "false"
click at [112, 190] on select "Select Stylist Front Desk junaid Kajal [PERSON_NAME] [PERSON_NAME]" at bounding box center [103, 186] width 45 height 11
select select "50822"
click at [81, 181] on select "Select Stylist Front Desk junaid Kajal [PERSON_NAME] [PERSON_NAME]" at bounding box center [103, 186] width 45 height 11
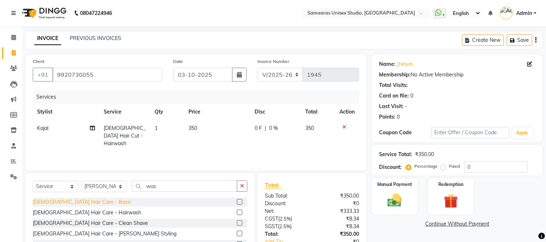
click at [77, 201] on div "[DEMOGRAPHIC_DATA] Hair Care - Basic" at bounding box center [82, 202] width 99 height 8
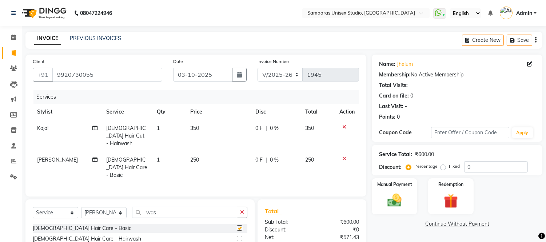
checkbox input "false"
click at [159, 207] on input "was" at bounding box center [184, 212] width 105 height 11
click at [102, 207] on select "Select Stylist Front Desk junaid Kajal [PERSON_NAME] [PERSON_NAME]" at bounding box center [103, 212] width 45 height 11
select select "88388"
click at [81, 207] on select "Select Stylist Front Desk junaid Kajal [PERSON_NAME] [PERSON_NAME]" at bounding box center [103, 212] width 45 height 11
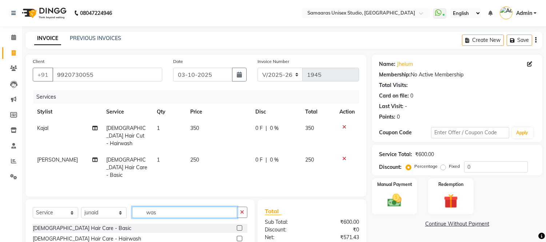
click at [165, 207] on input "was" at bounding box center [184, 212] width 105 height 11
type input "w"
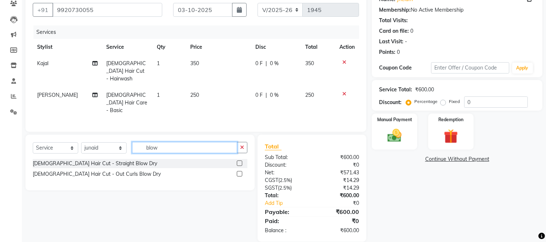
scroll to position [66, 0]
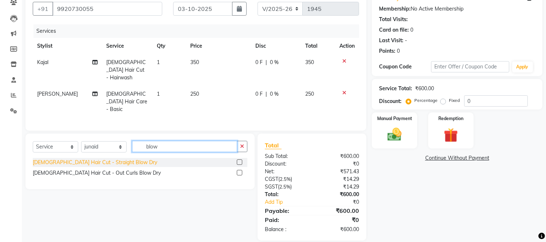
type input "blow"
click at [99, 159] on div "[DEMOGRAPHIC_DATA] Hair Cut - Straight Blow Dry" at bounding box center [95, 163] width 124 height 8
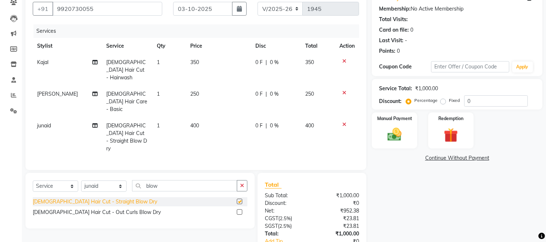
checkbox input "false"
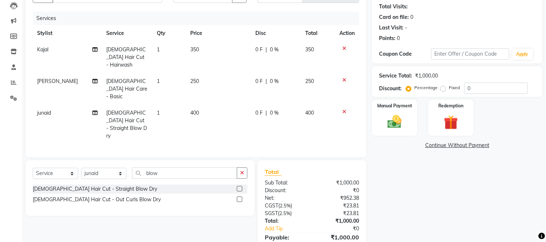
scroll to position [90, 0]
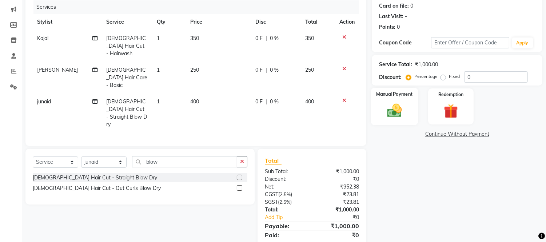
click at [403, 95] on label "Manual Payment" at bounding box center [394, 94] width 36 height 7
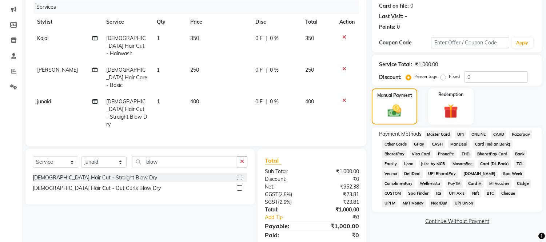
click at [419, 142] on span "GPay" at bounding box center [419, 144] width 15 height 8
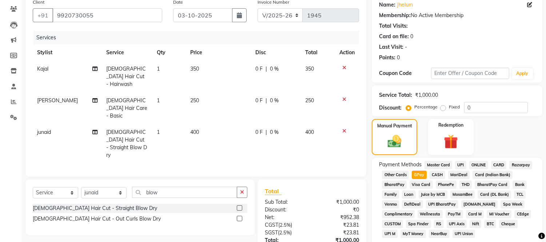
scroll to position [124, 0]
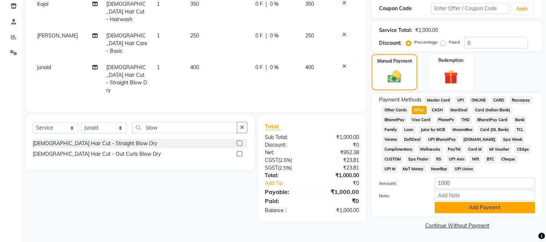
click at [457, 212] on button "Add Payment" at bounding box center [485, 207] width 100 height 11
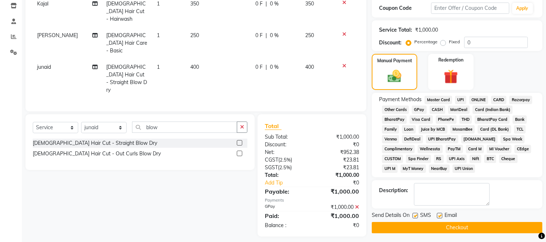
click at [459, 227] on button "Checkout" at bounding box center [457, 227] width 171 height 11
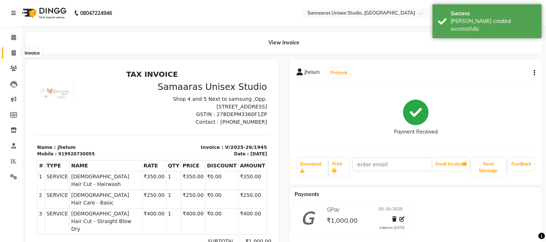
click at [8, 53] on span at bounding box center [13, 53] width 13 height 8
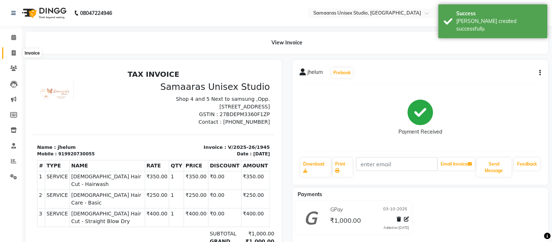
select select "4525"
select select "service"
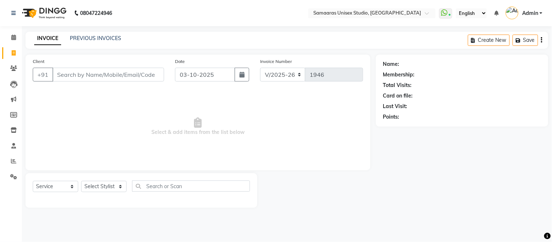
click at [151, 77] on input "Client" at bounding box center [108, 75] width 112 height 14
click at [153, 78] on input "Client" at bounding box center [108, 75] width 112 height 14
click at [73, 77] on input "Client" at bounding box center [108, 75] width 112 height 14
click at [240, 75] on icon "button" at bounding box center [241, 75] width 5 height 6
select select "10"
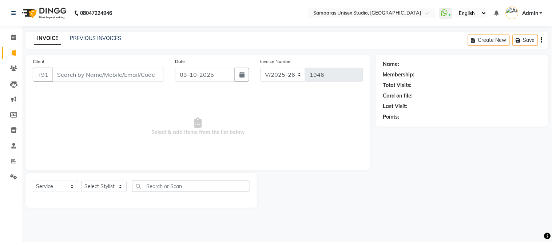
select select "2025"
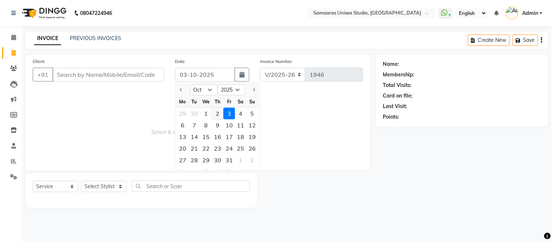
click at [215, 110] on div "2" at bounding box center [218, 114] width 12 height 12
type input "02-10-2025"
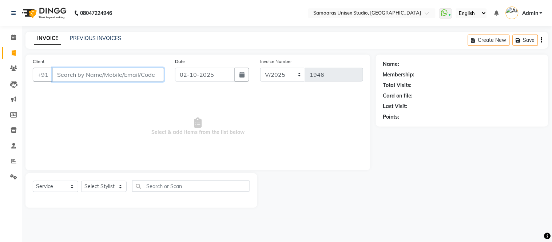
click at [116, 72] on input "Client" at bounding box center [108, 75] width 112 height 14
type input "9"
type input "9867383748"
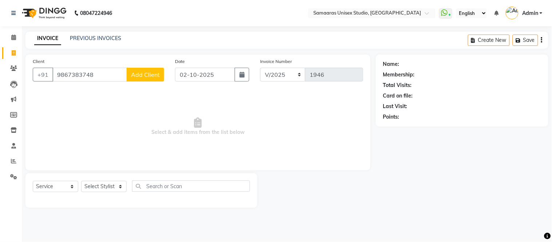
click at [139, 71] on span "Add Client" at bounding box center [145, 74] width 29 height 7
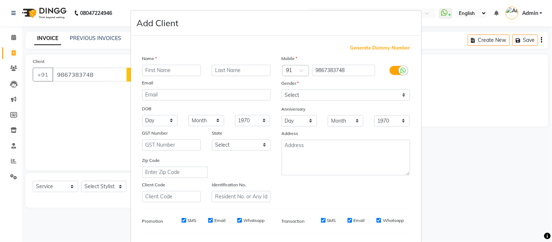
click at [148, 71] on input "text" at bounding box center [171, 70] width 59 height 11
type input "pratap"
click at [303, 95] on select "Select [DEMOGRAPHIC_DATA] [DEMOGRAPHIC_DATA] Other Prefer Not To Say" at bounding box center [346, 94] width 128 height 11
select select "[DEMOGRAPHIC_DATA]"
click at [282, 89] on select "Select [DEMOGRAPHIC_DATA] [DEMOGRAPHIC_DATA] Other Prefer Not To Say" at bounding box center [346, 94] width 128 height 11
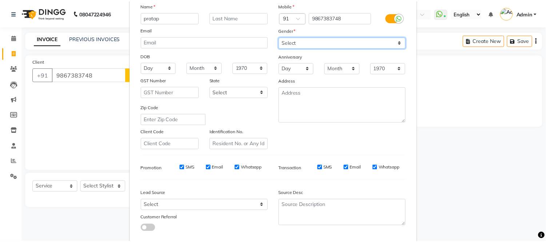
scroll to position [94, 0]
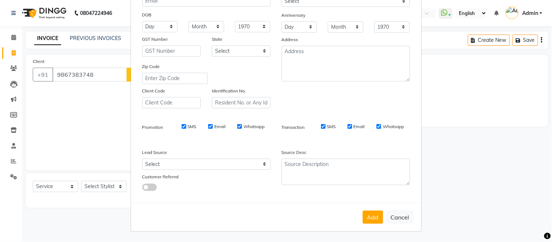
click at [371, 216] on button "Add" at bounding box center [373, 217] width 20 height 13
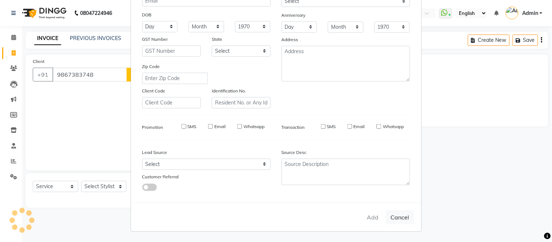
select select
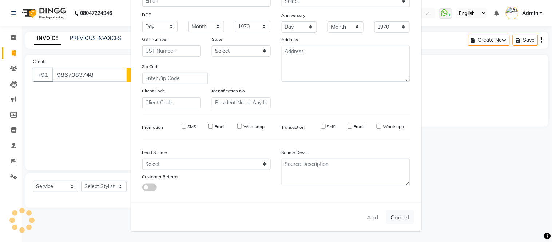
select select
checkbox input "false"
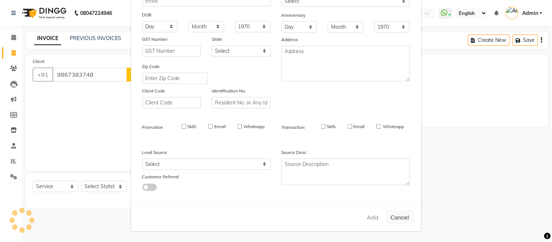
checkbox input "false"
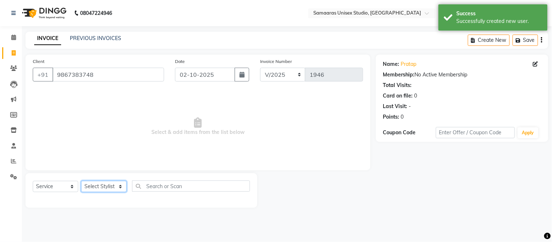
click at [106, 187] on select "Select Stylist Front Desk junaid Kajal [PERSON_NAME] [PERSON_NAME]" at bounding box center [103, 186] width 45 height 11
select select "50822"
click at [81, 181] on select "Select Stylist Front Desk junaid Kajal [PERSON_NAME] [PERSON_NAME]" at bounding box center [103, 186] width 45 height 11
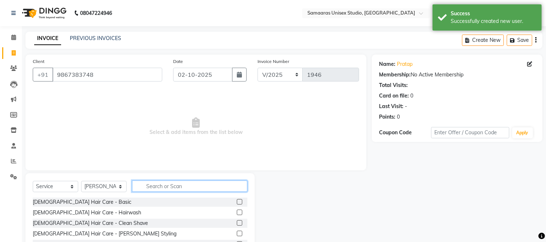
click at [150, 181] on input "text" at bounding box center [189, 185] width 115 height 11
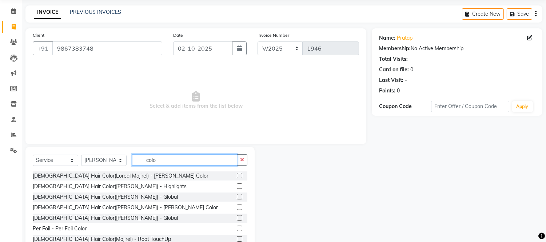
scroll to position [40, 0]
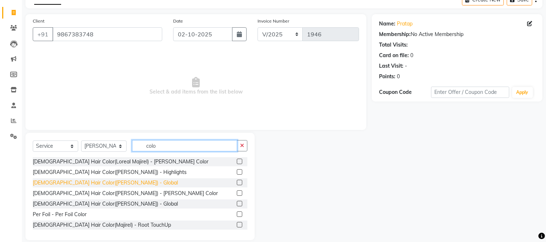
type input "colo"
click at [100, 183] on div "[DEMOGRAPHIC_DATA] Hair Color([PERSON_NAME]) - Global" at bounding box center [105, 183] width 145 height 8
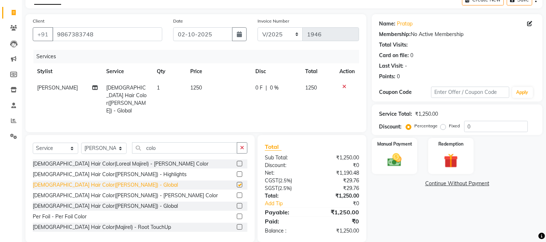
checkbox input "false"
click at [293, 84] on div "0 F | 0 %" at bounding box center [275, 88] width 41 height 8
select select "50822"
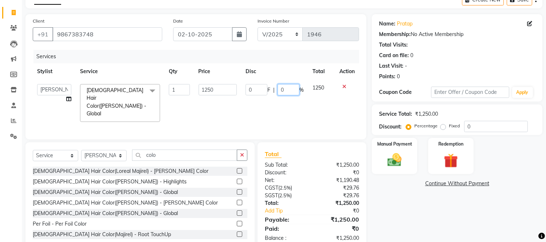
click at [290, 90] on input "0" at bounding box center [289, 89] width 22 height 11
type input "020"
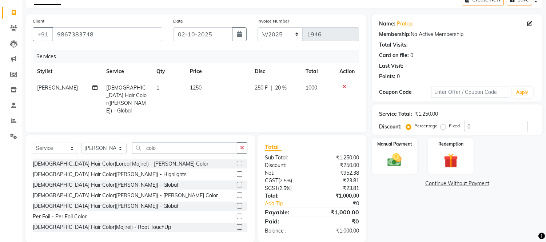
click at [291, 97] on td "250 F | 20 %" at bounding box center [275, 99] width 51 height 39
select select "50822"
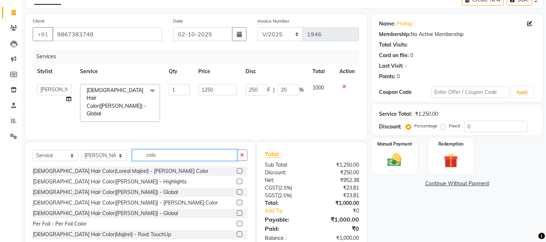
click at [177, 150] on input "colo" at bounding box center [184, 155] width 105 height 11
type input "c"
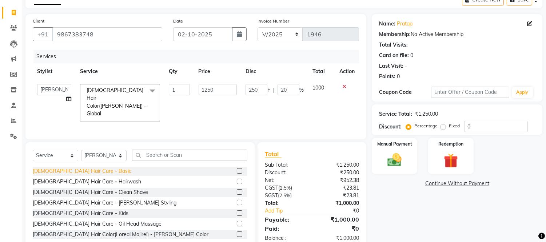
click at [77, 167] on div "[DEMOGRAPHIC_DATA] Hair Care - Basic" at bounding box center [82, 171] width 99 height 8
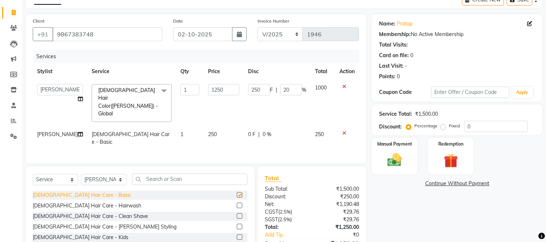
checkbox input "false"
click at [95, 212] on div "[DEMOGRAPHIC_DATA] Hair Care - Clean Shave" at bounding box center [90, 216] width 115 height 8
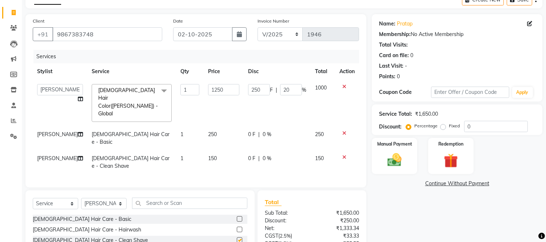
checkbox input "false"
click at [292, 150] on td "0 F | 0 %" at bounding box center [277, 162] width 67 height 24
select select "50822"
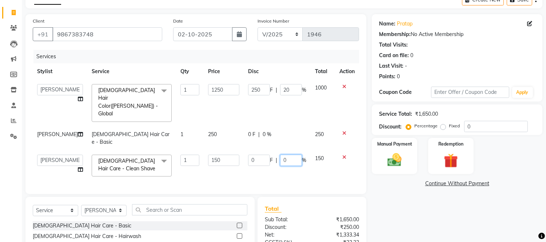
click at [287, 155] on input "0" at bounding box center [291, 160] width 22 height 11
type input "020"
click at [273, 159] on div "Client [PHONE_NUMBER] Date [DATE] Invoice Number V/2025 V/[PHONE_NUMBER] Servic…" at bounding box center [195, 104] width 341 height 180
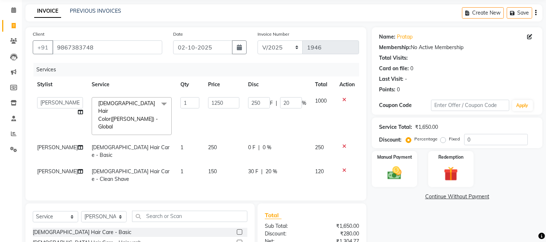
scroll to position [81, 0]
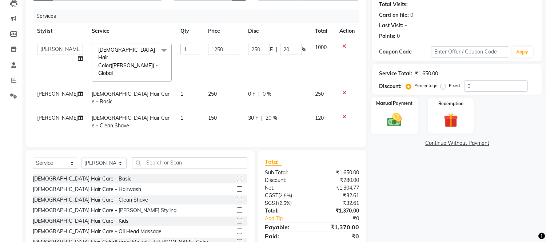
click at [405, 104] on label "Manual Payment" at bounding box center [394, 103] width 36 height 7
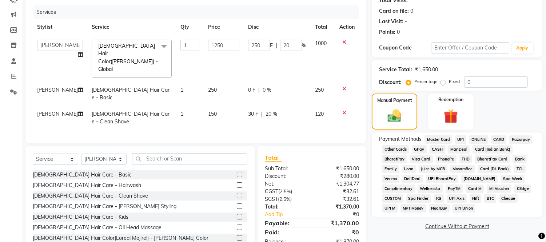
scroll to position [85, 0]
click at [438, 146] on span "CASH" at bounding box center [438, 148] width 16 height 8
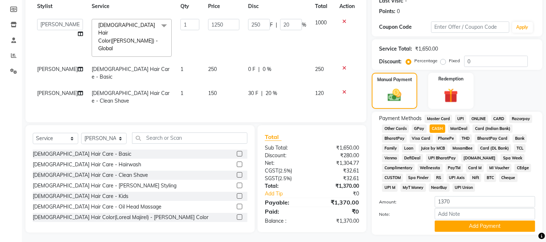
scroll to position [124, 0]
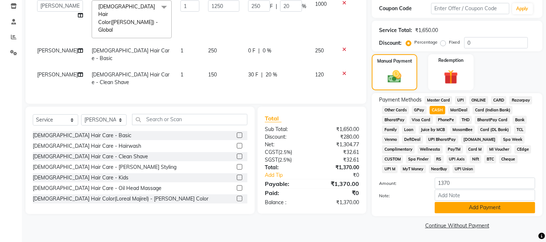
click at [445, 206] on button "Add Payment" at bounding box center [485, 207] width 100 height 11
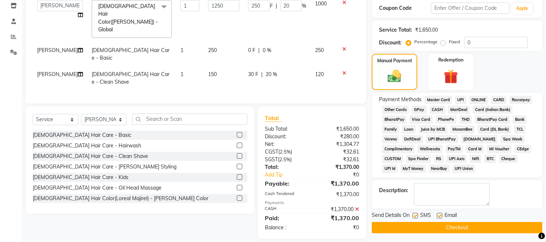
drag, startPoint x: 439, startPoint y: 226, endPoint x: 445, endPoint y: 221, distance: 7.7
click at [439, 226] on button "Checkout" at bounding box center [457, 227] width 171 height 11
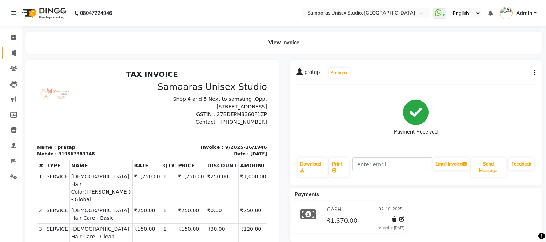
click at [12, 48] on link "Invoice" at bounding box center [10, 53] width 17 height 12
select select "service"
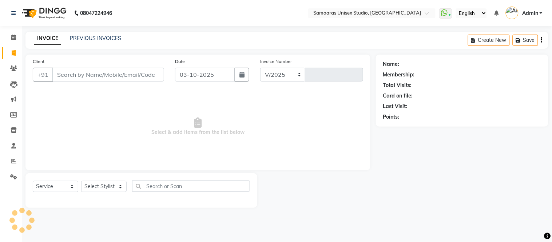
select select "4525"
type input "1947"
click at [95, 41] on link "PREVIOUS INVOICES" at bounding box center [95, 38] width 51 height 7
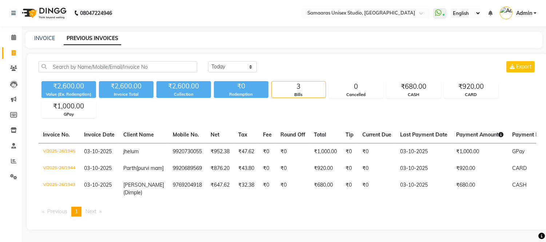
click at [41, 33] on div "INVOICE PREVIOUS INVOICES" at bounding box center [283, 40] width 517 height 16
click at [48, 42] on div "INVOICE PREVIOUS INVOICES" at bounding box center [283, 40] width 517 height 16
click at [44, 38] on link "INVOICE" at bounding box center [44, 38] width 21 height 7
select select "service"
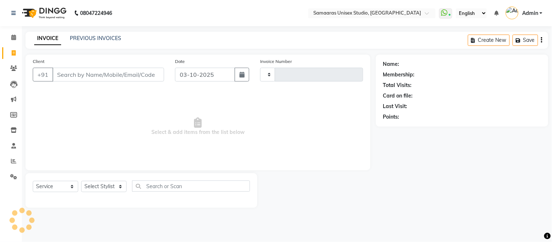
type input "1947"
select select "4525"
